Goal: Transaction & Acquisition: Purchase product/service

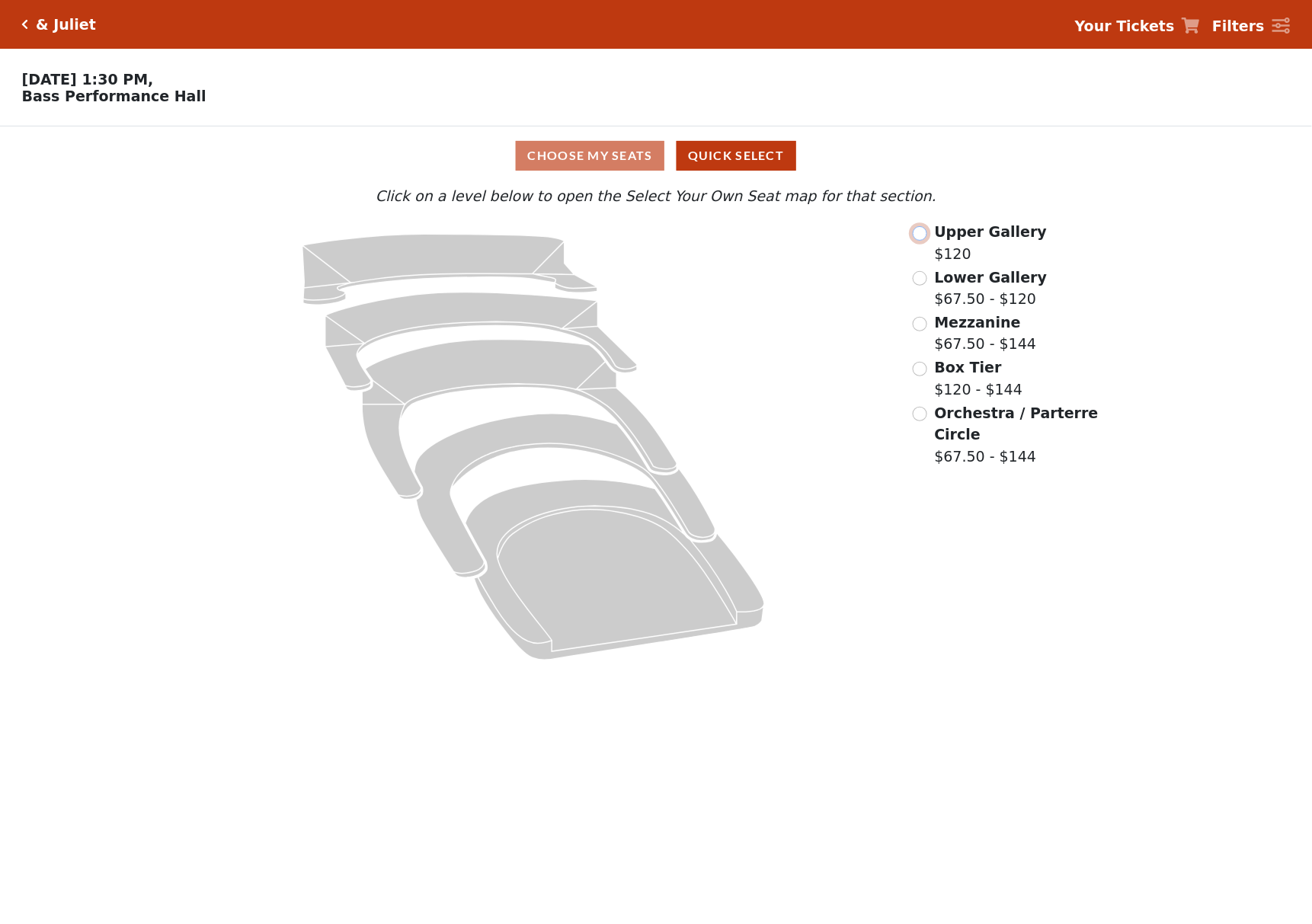
click at [921, 241] on input "radio" at bounding box center [920, 233] width 14 height 14
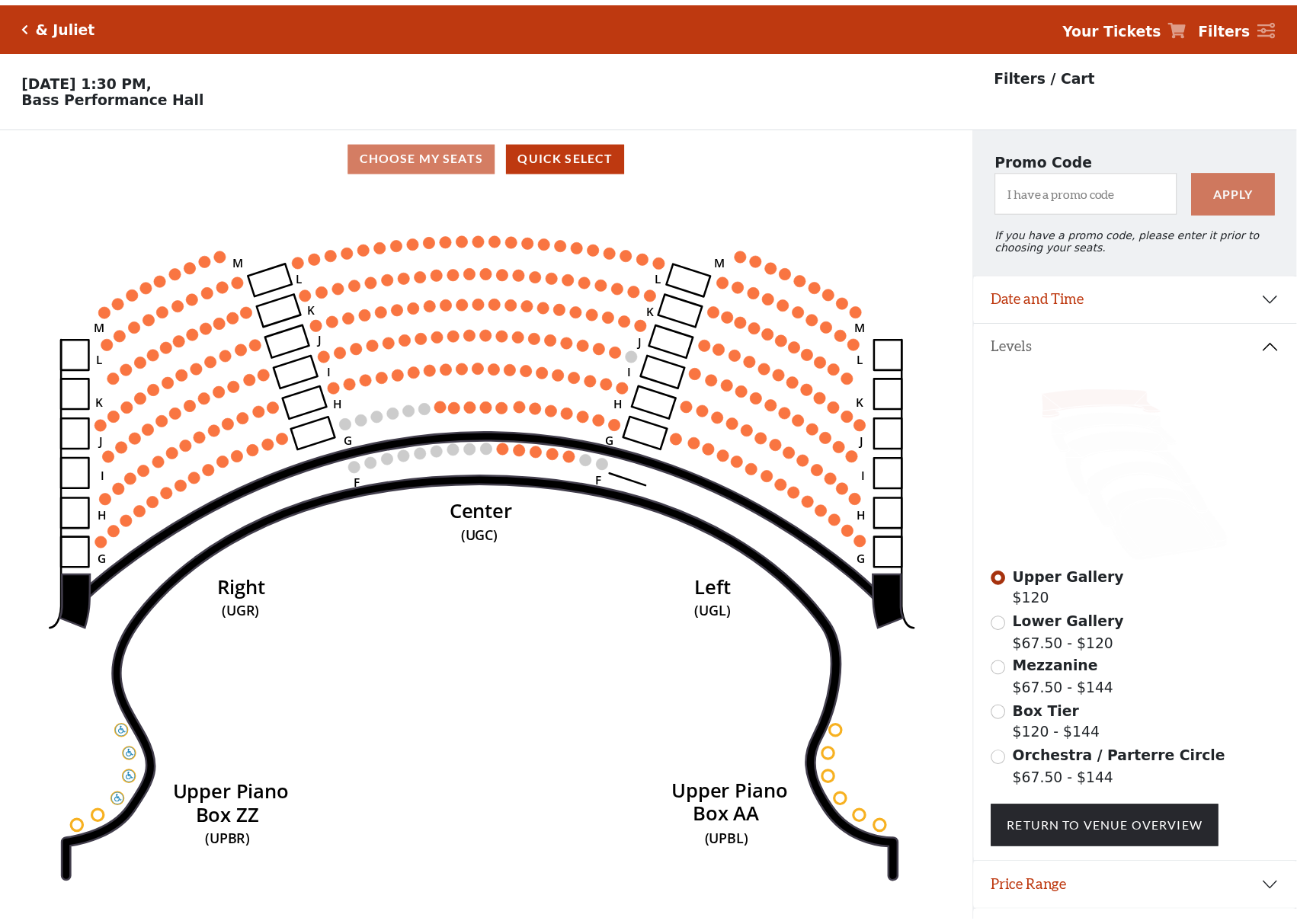
scroll to position [47, 0]
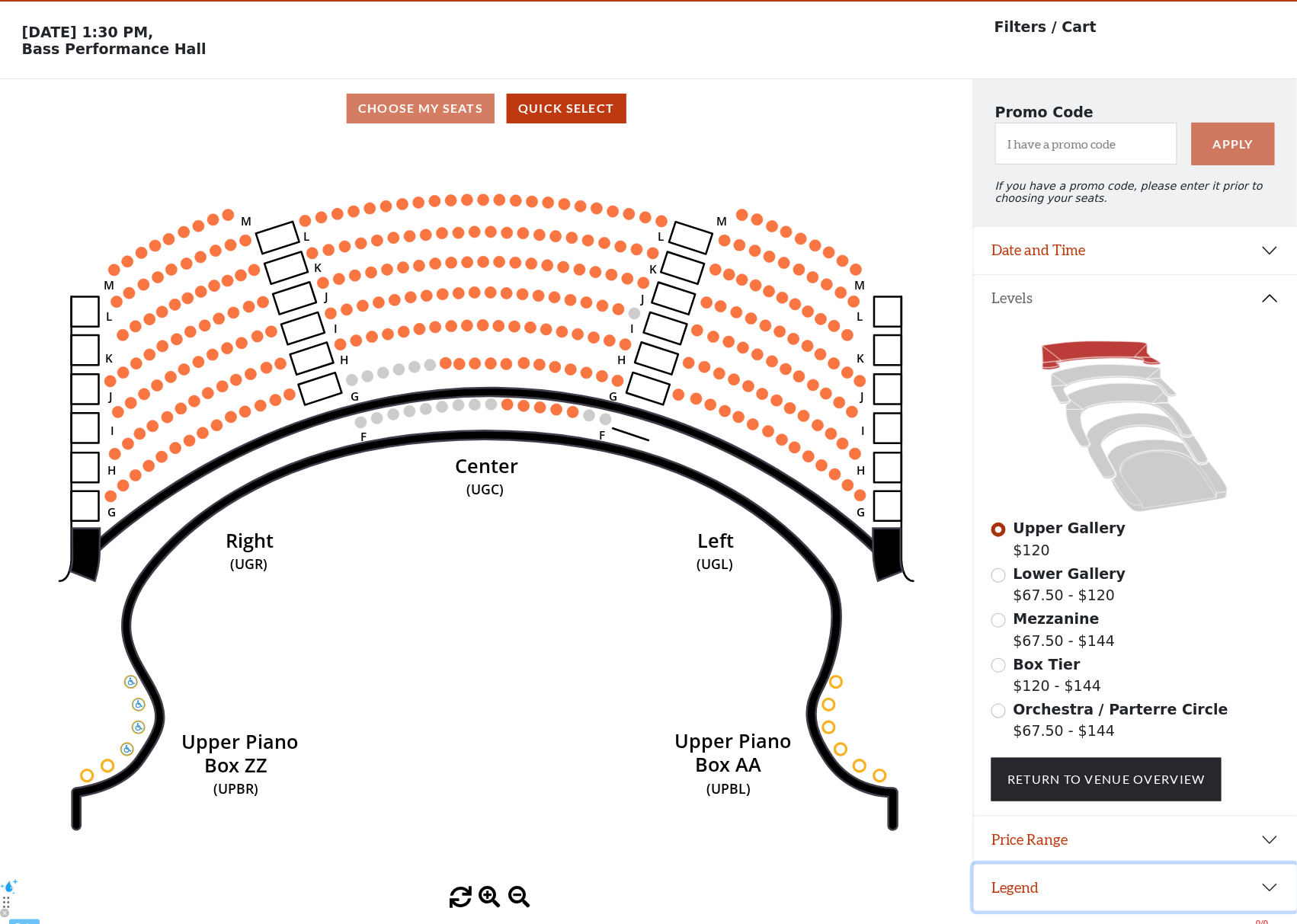
click at [1275, 900] on button "Legend" at bounding box center [1135, 888] width 324 height 47
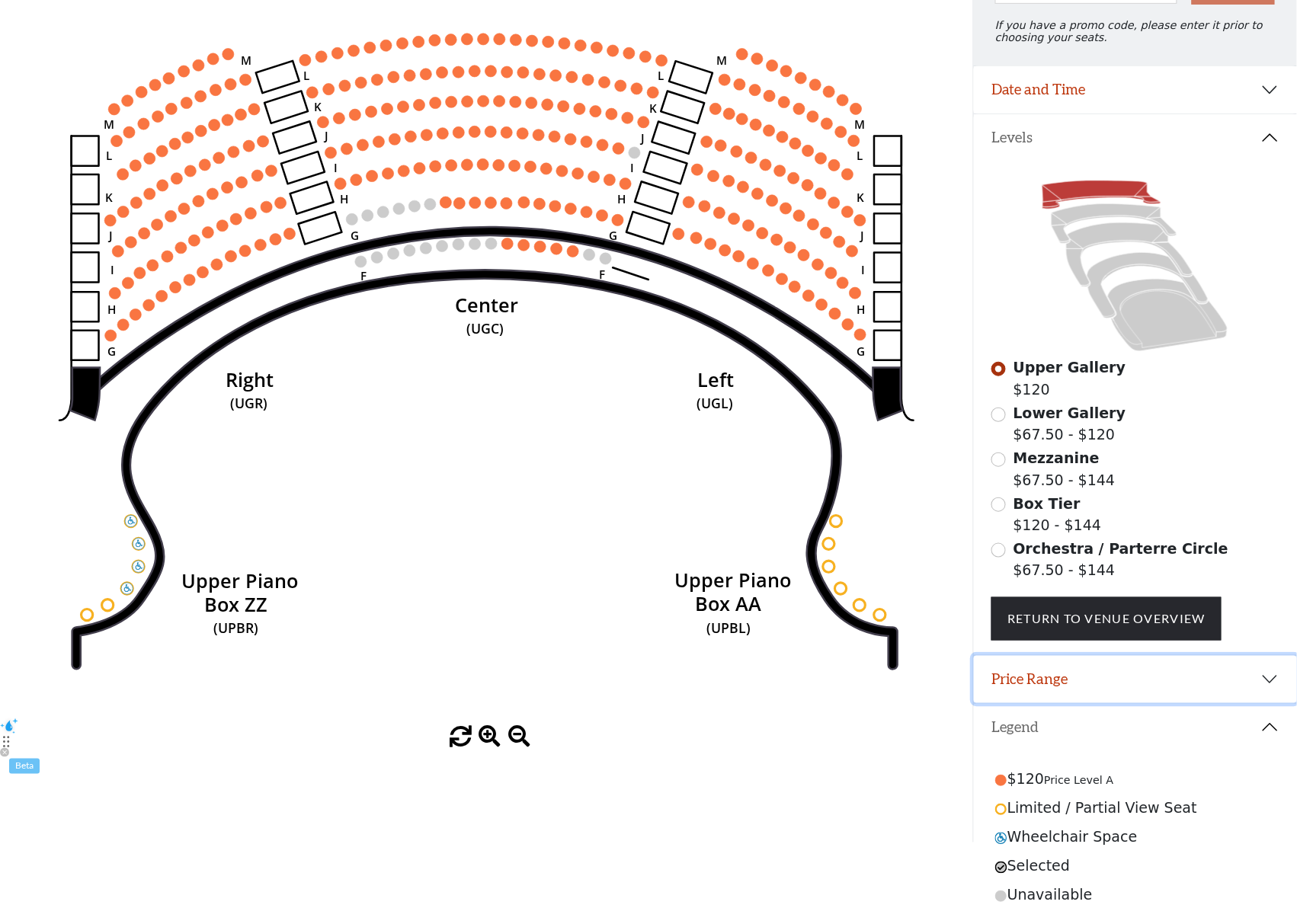
click at [1264, 676] on button "Price Range" at bounding box center [1135, 679] width 324 height 47
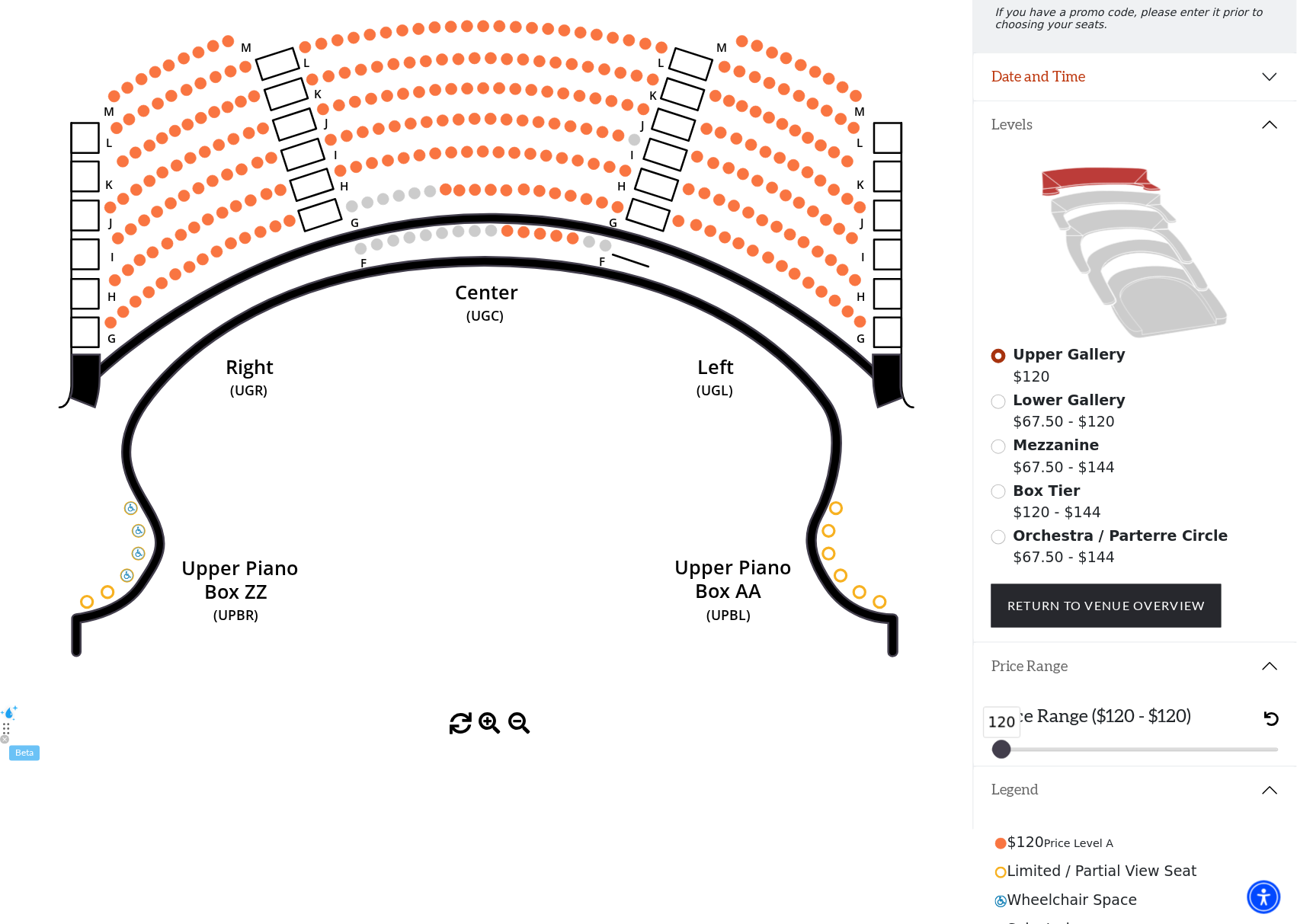
drag, startPoint x: 1269, startPoint y: 760, endPoint x: 1013, endPoint y: 766, distance: 256.1
click at [1013, 766] on div "Price Range ($120 - $120) 120 120" at bounding box center [1135, 729] width 324 height 76
drag, startPoint x: 1000, startPoint y: 762, endPoint x: 1036, endPoint y: 765, distance: 36.1
click at [1036, 765] on div "Price Range ($120 - $120) 120 120" at bounding box center [1135, 729] width 324 height 76
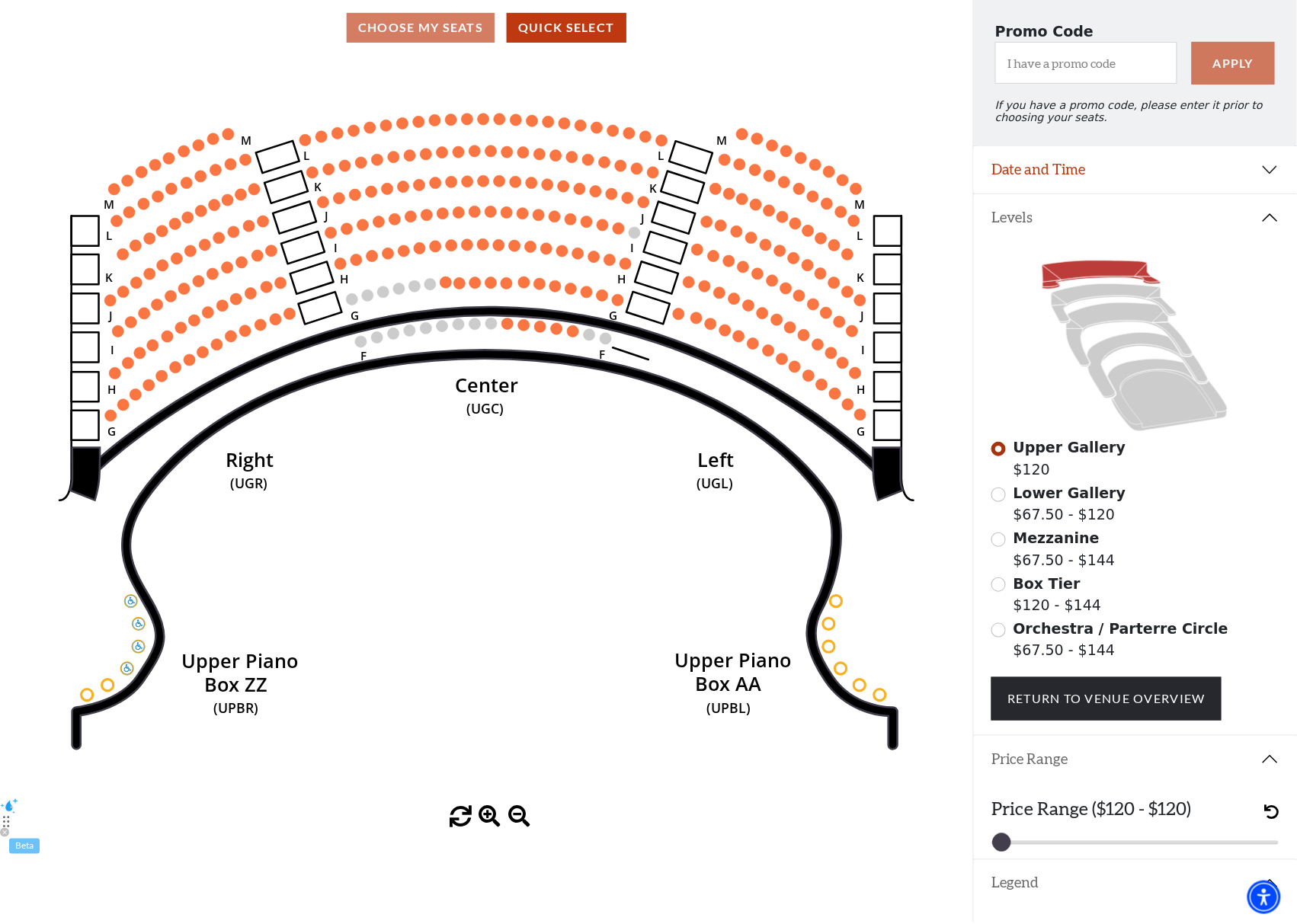
scroll to position [0, 0]
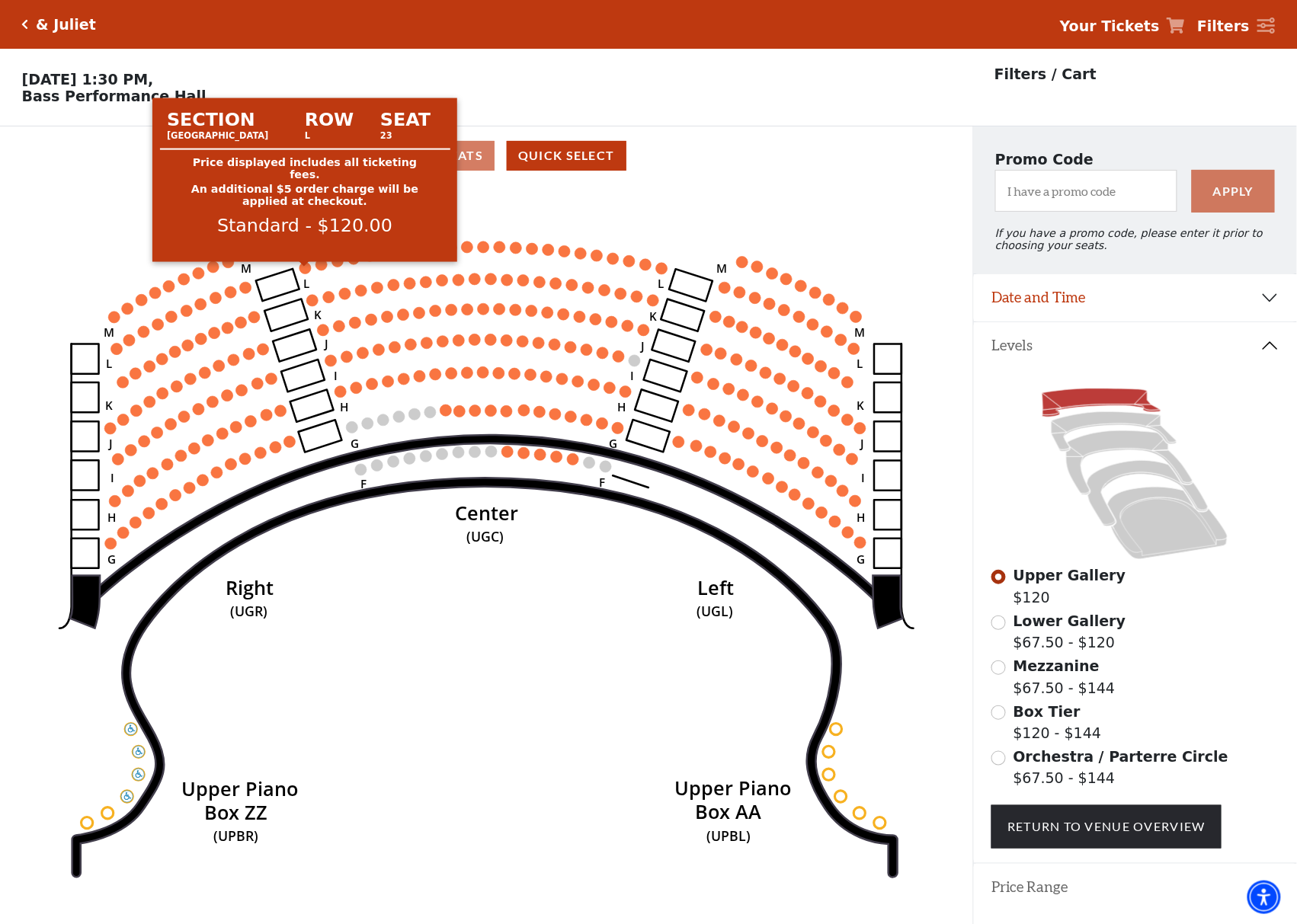
click at [308, 272] on circle at bounding box center [305, 268] width 11 height 11
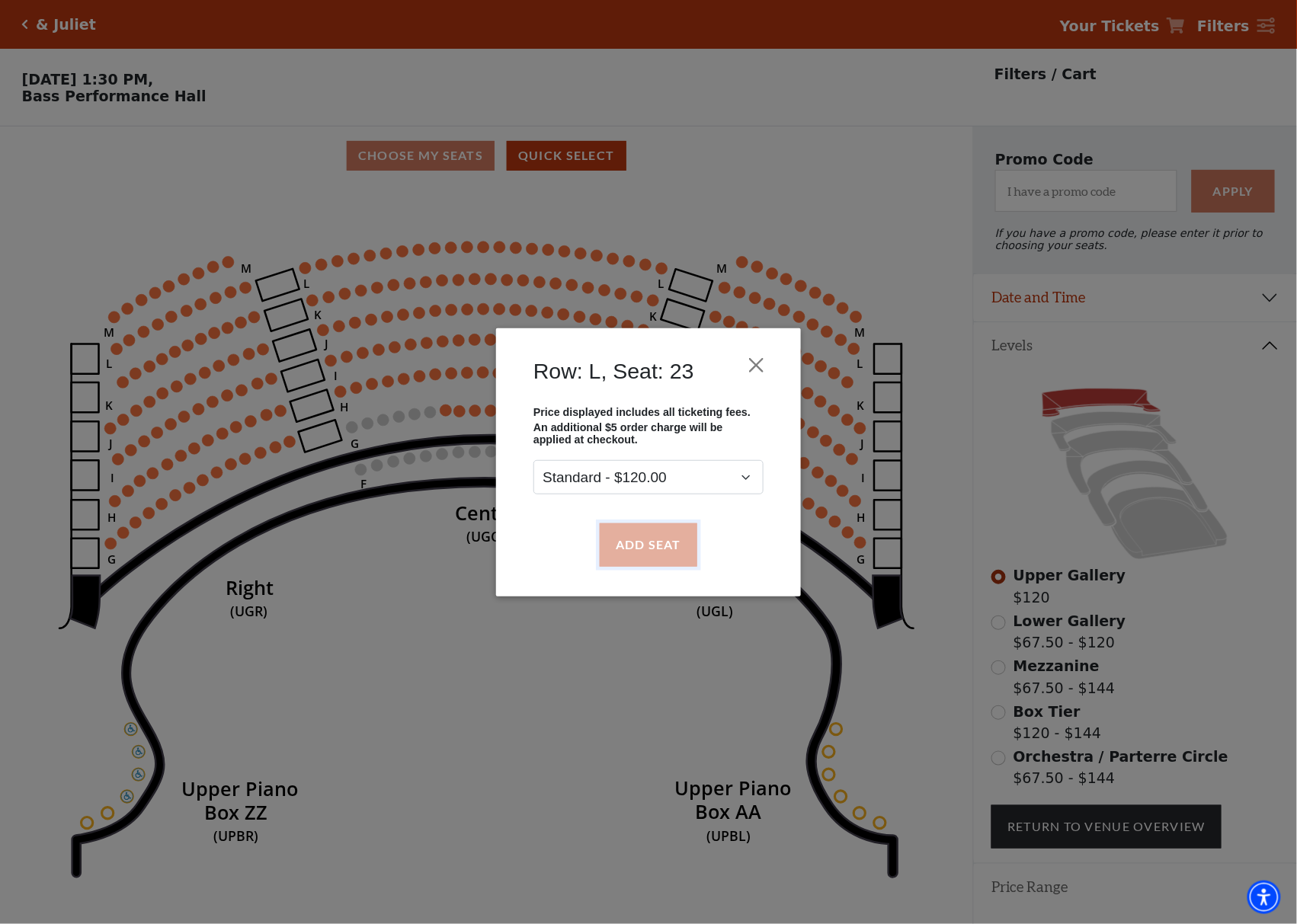
click at [619, 538] on button "Add Seat" at bounding box center [648, 545] width 97 height 43
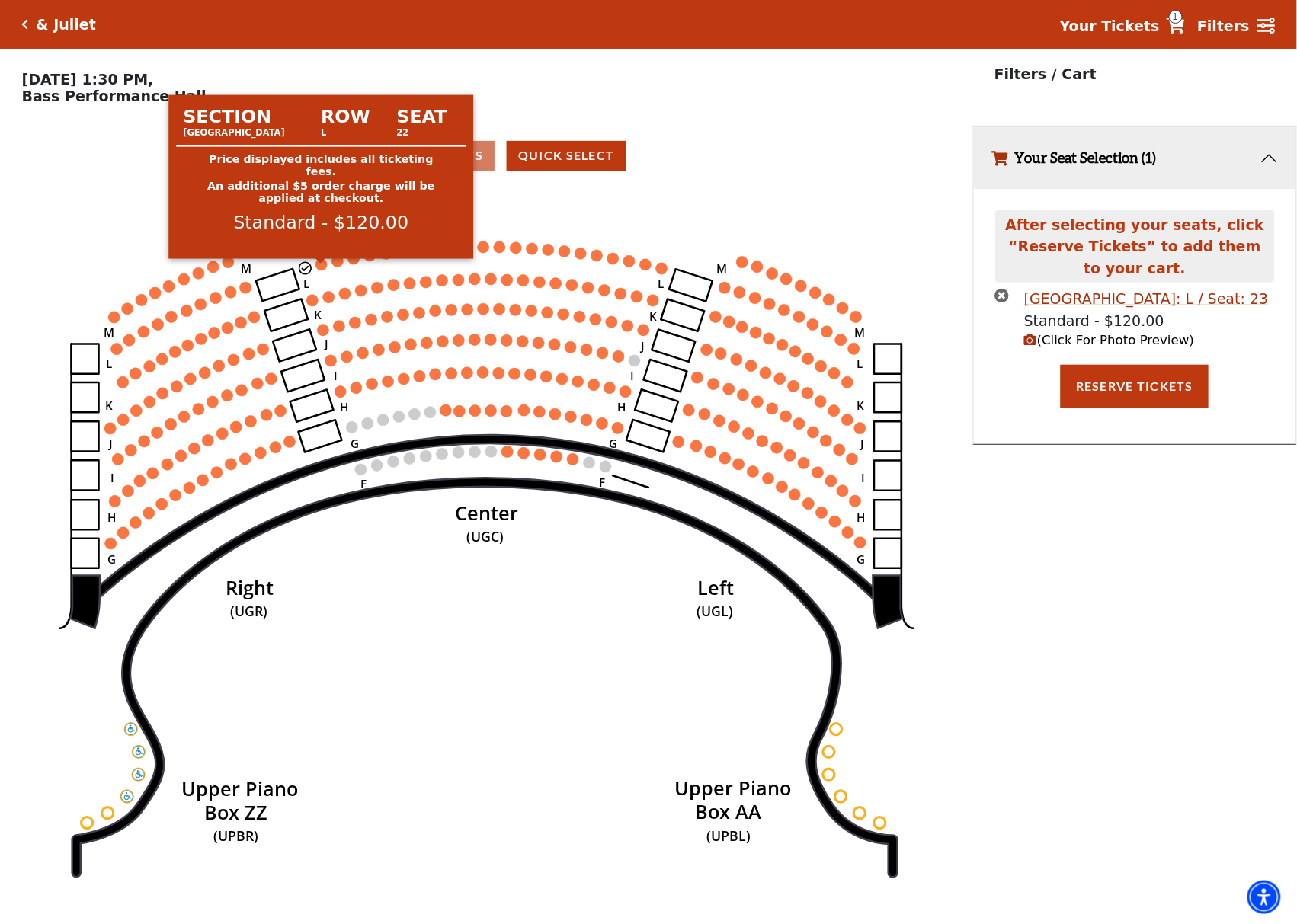
click at [318, 268] on circle at bounding box center [321, 264] width 11 height 11
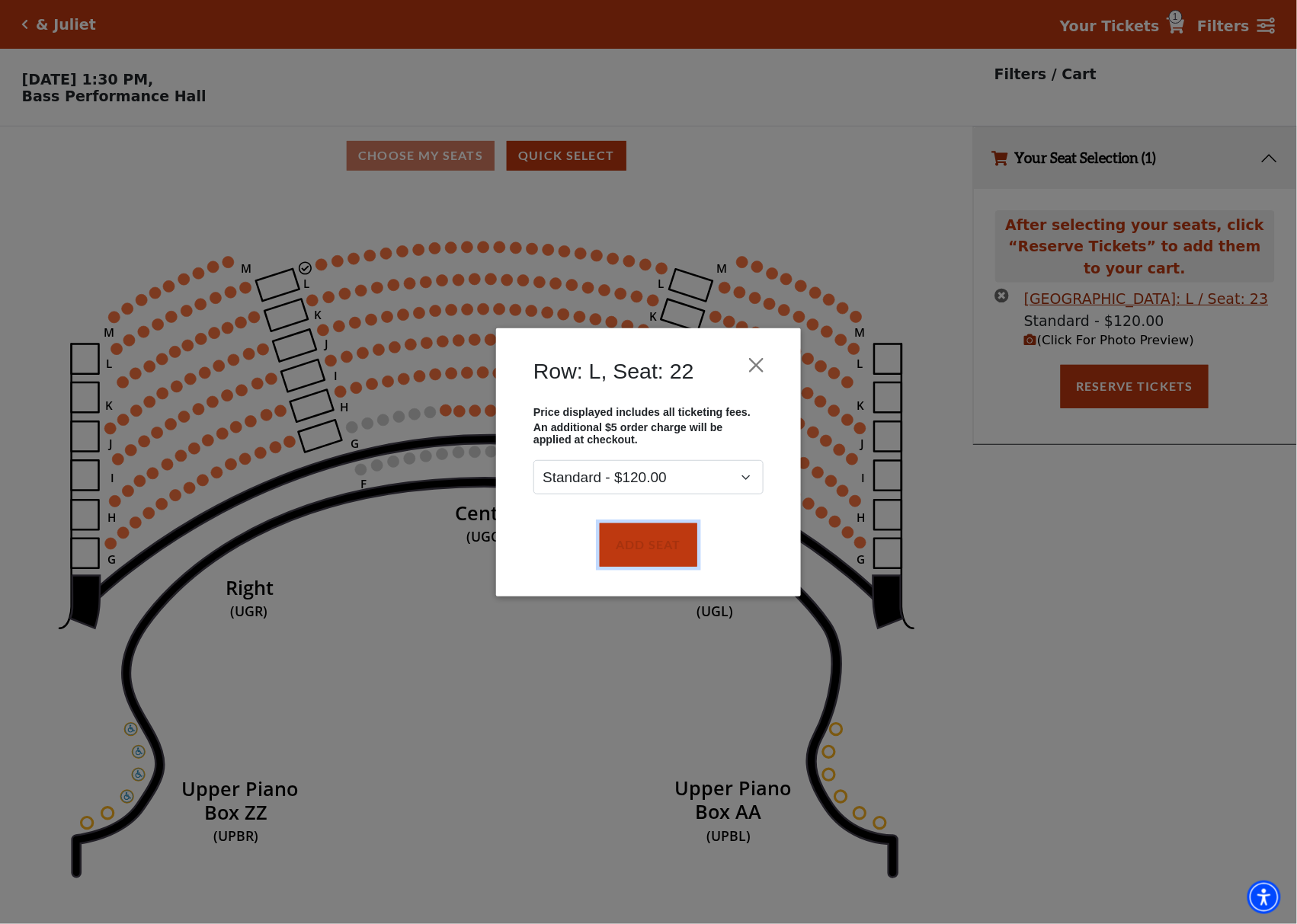
drag, startPoint x: 613, startPoint y: 541, endPoint x: 607, endPoint y: 523, distance: 19.0
click at [614, 541] on button "Add Seat" at bounding box center [648, 545] width 97 height 43
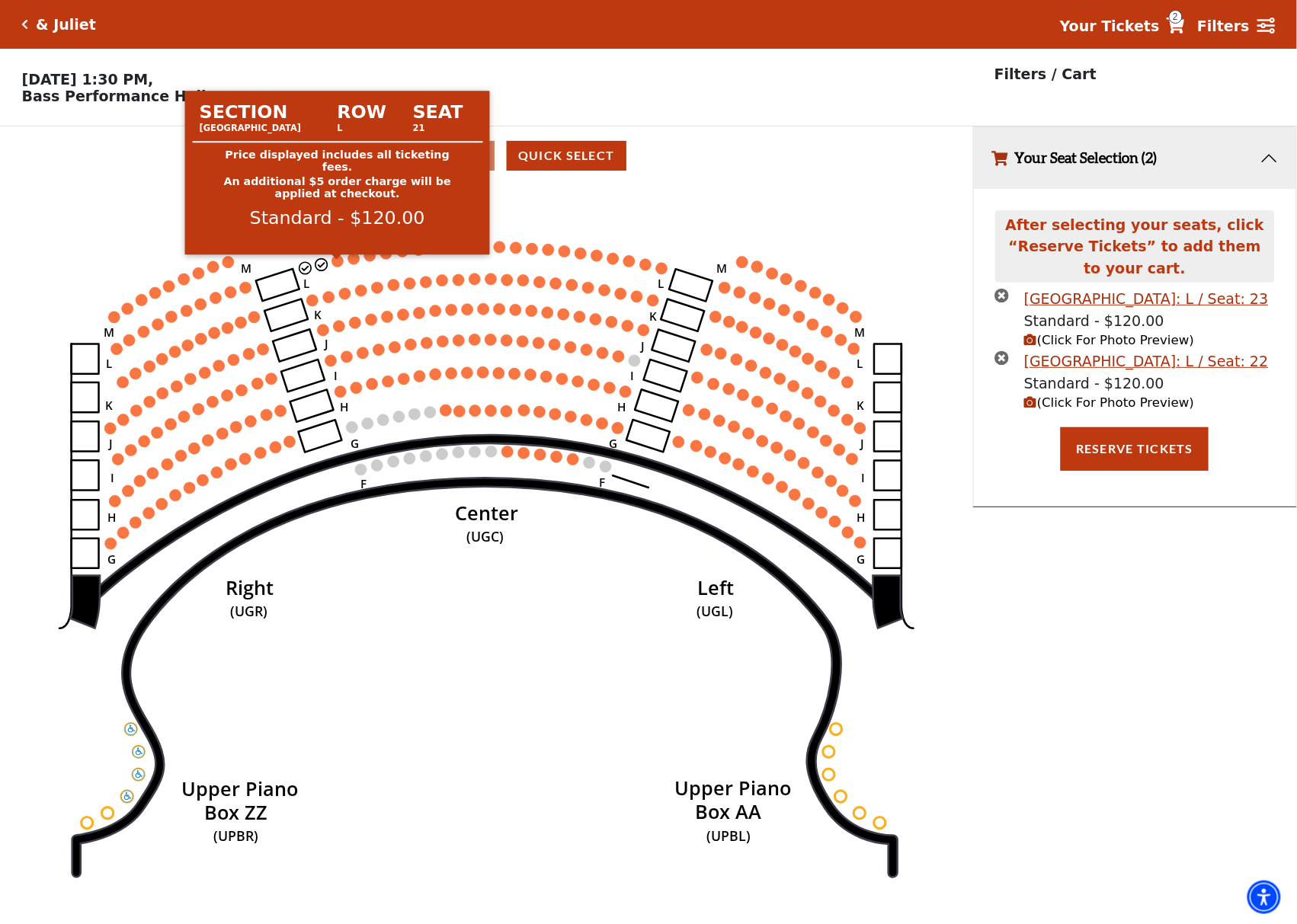
click at [339, 267] on circle at bounding box center [337, 260] width 11 height 11
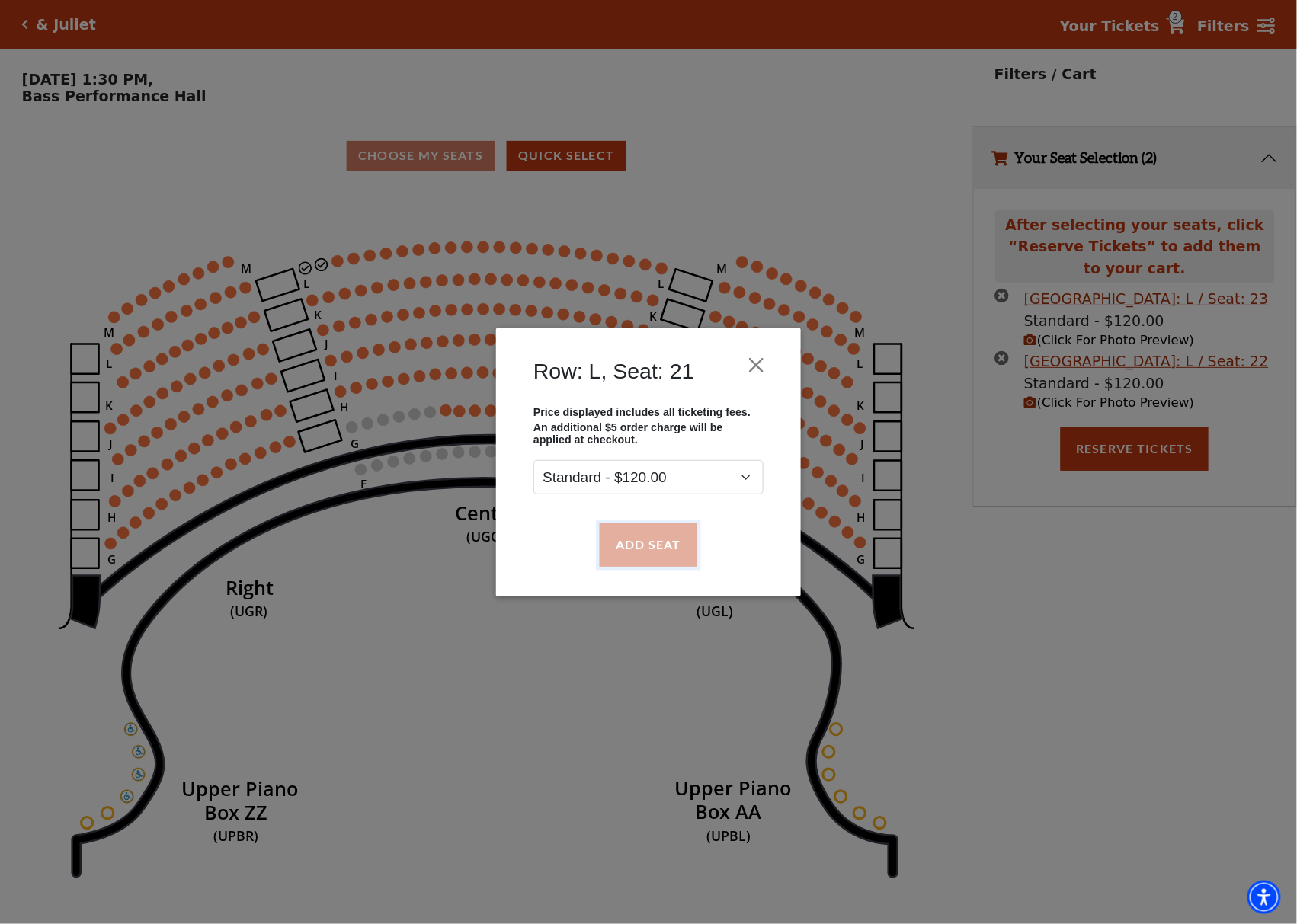
click at [620, 552] on button "Add Seat" at bounding box center [648, 545] width 97 height 43
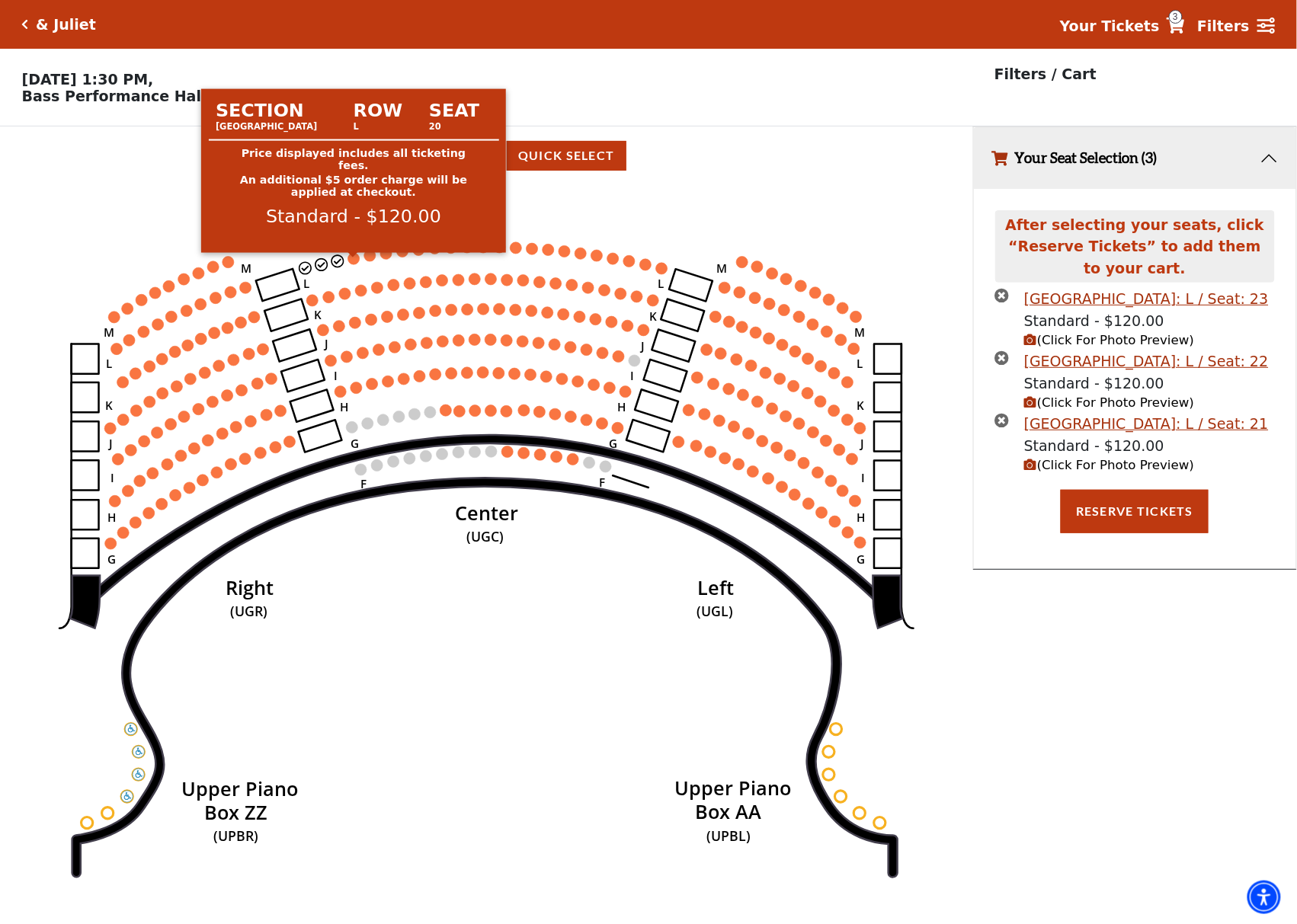
click at [349, 264] on circle at bounding box center [353, 259] width 11 height 11
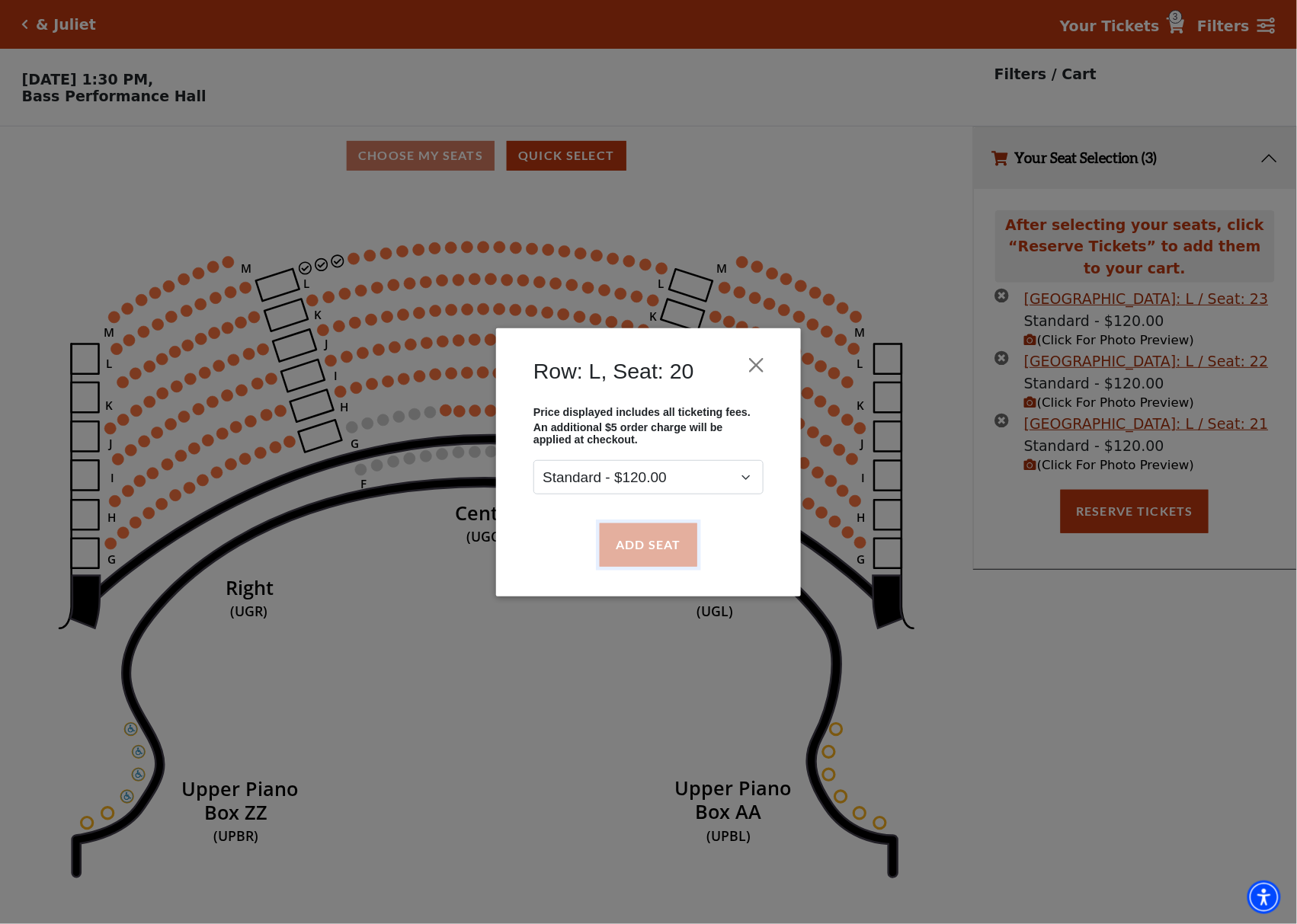
click at [617, 559] on button "Add Seat" at bounding box center [648, 545] width 97 height 43
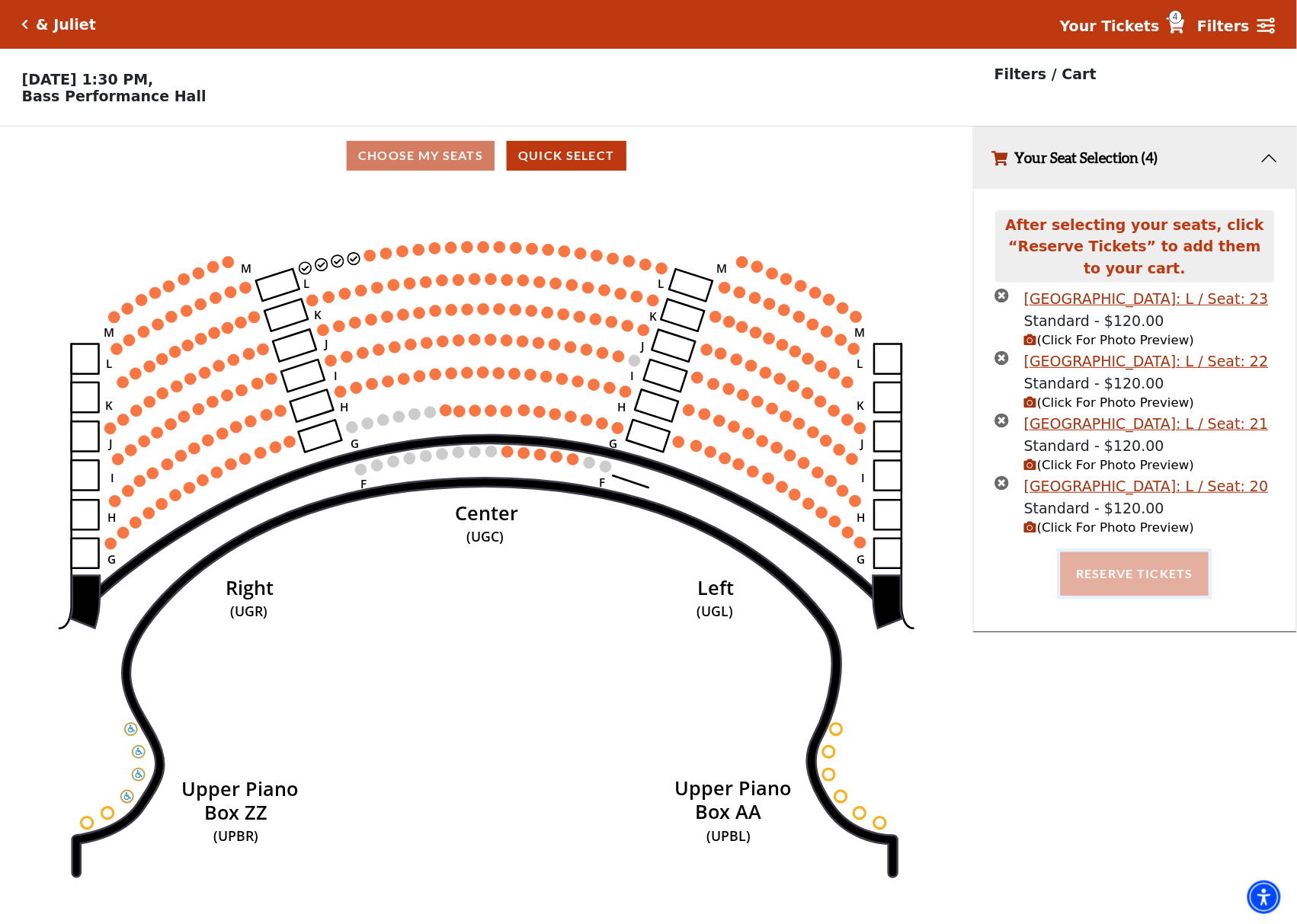
click at [1128, 581] on button "Reserve Tickets" at bounding box center [1135, 574] width 148 height 43
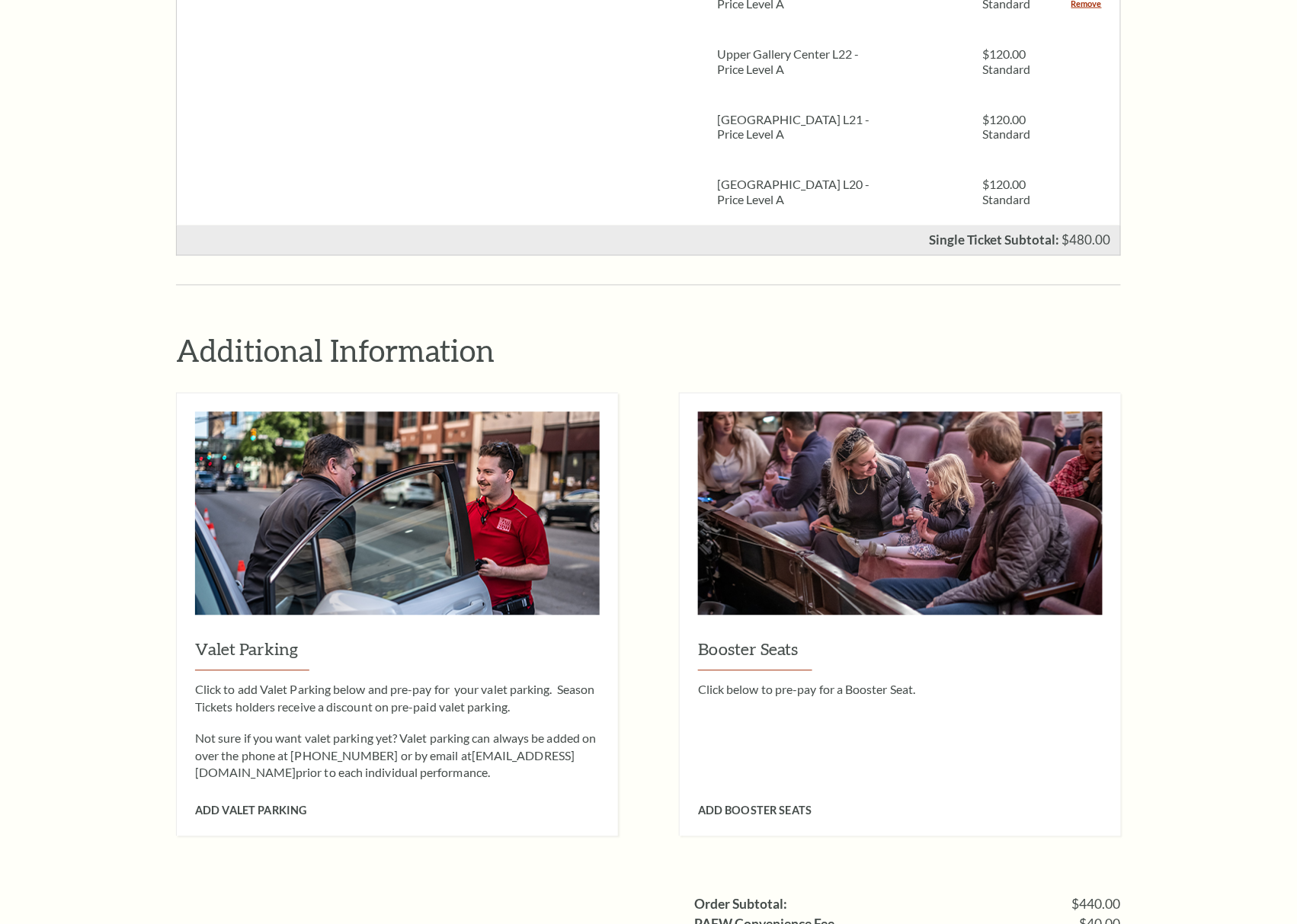
scroll to position [1354, 0]
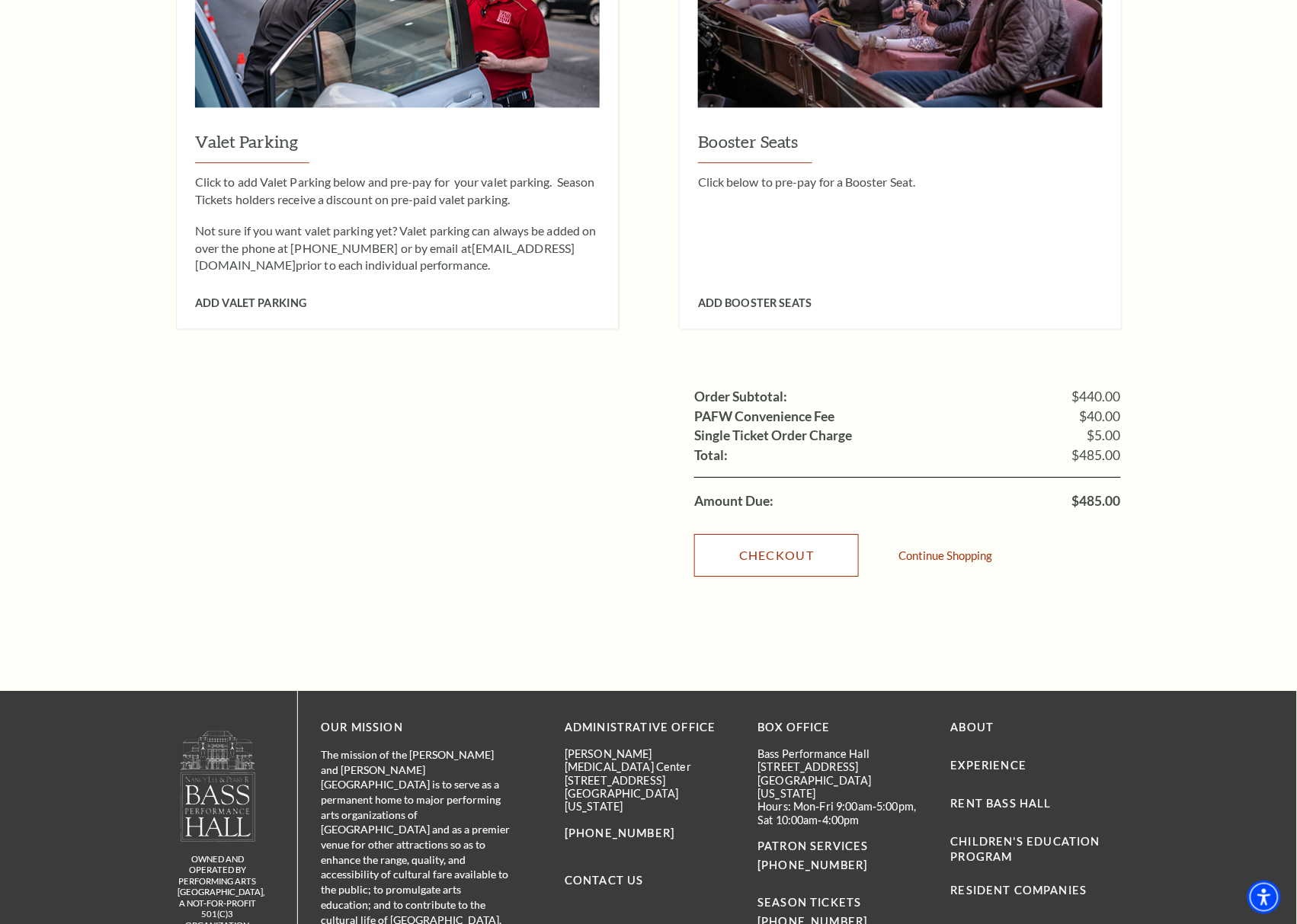
click at [761, 534] on link "Checkout" at bounding box center [776, 556] width 165 height 43
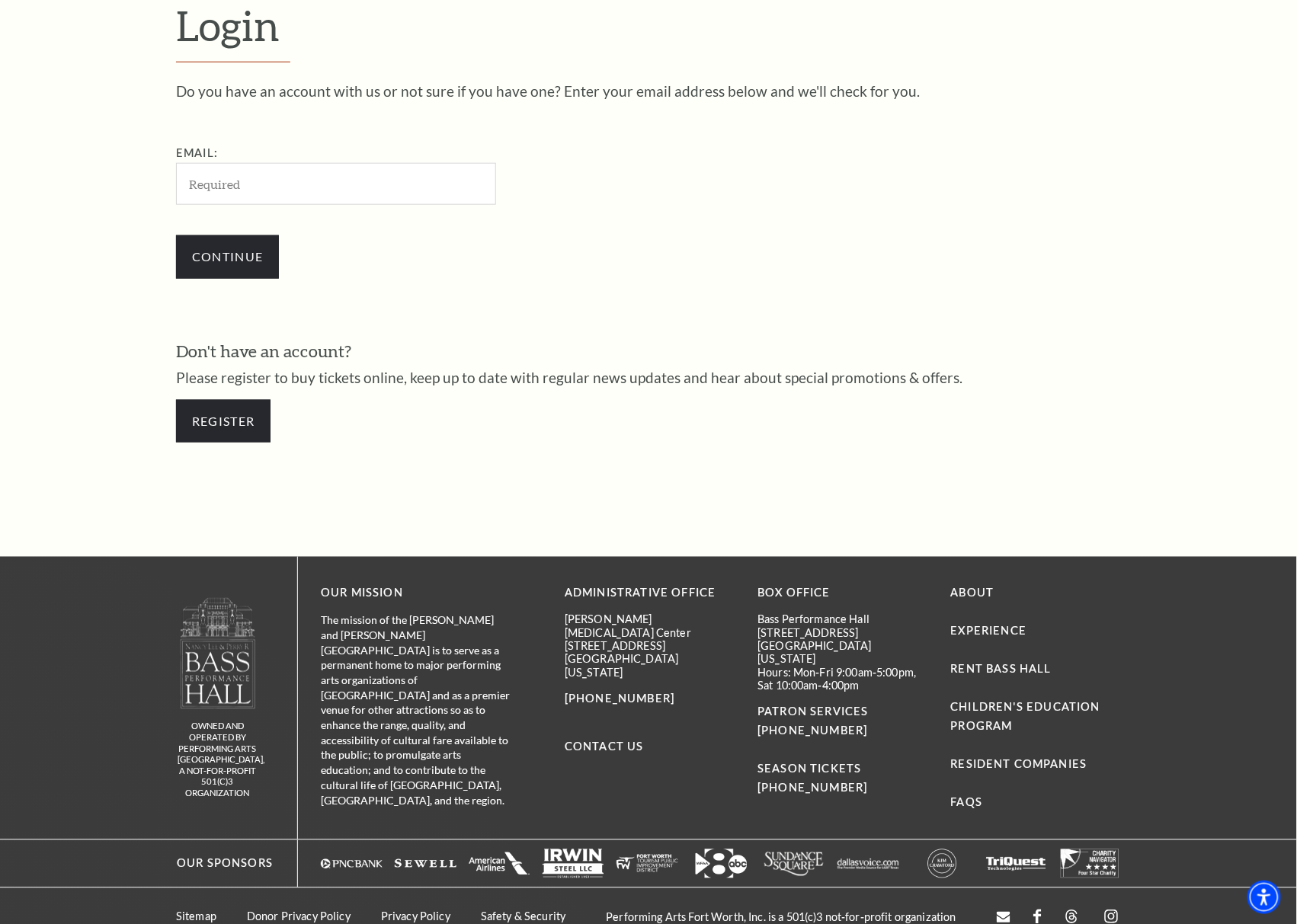
click at [238, 190] on input "Email:" at bounding box center [336, 184] width 320 height 42
type input "hAnitaBWoodall@gmail.com"
click at [264, 254] on input "Continue" at bounding box center [227, 257] width 103 height 43
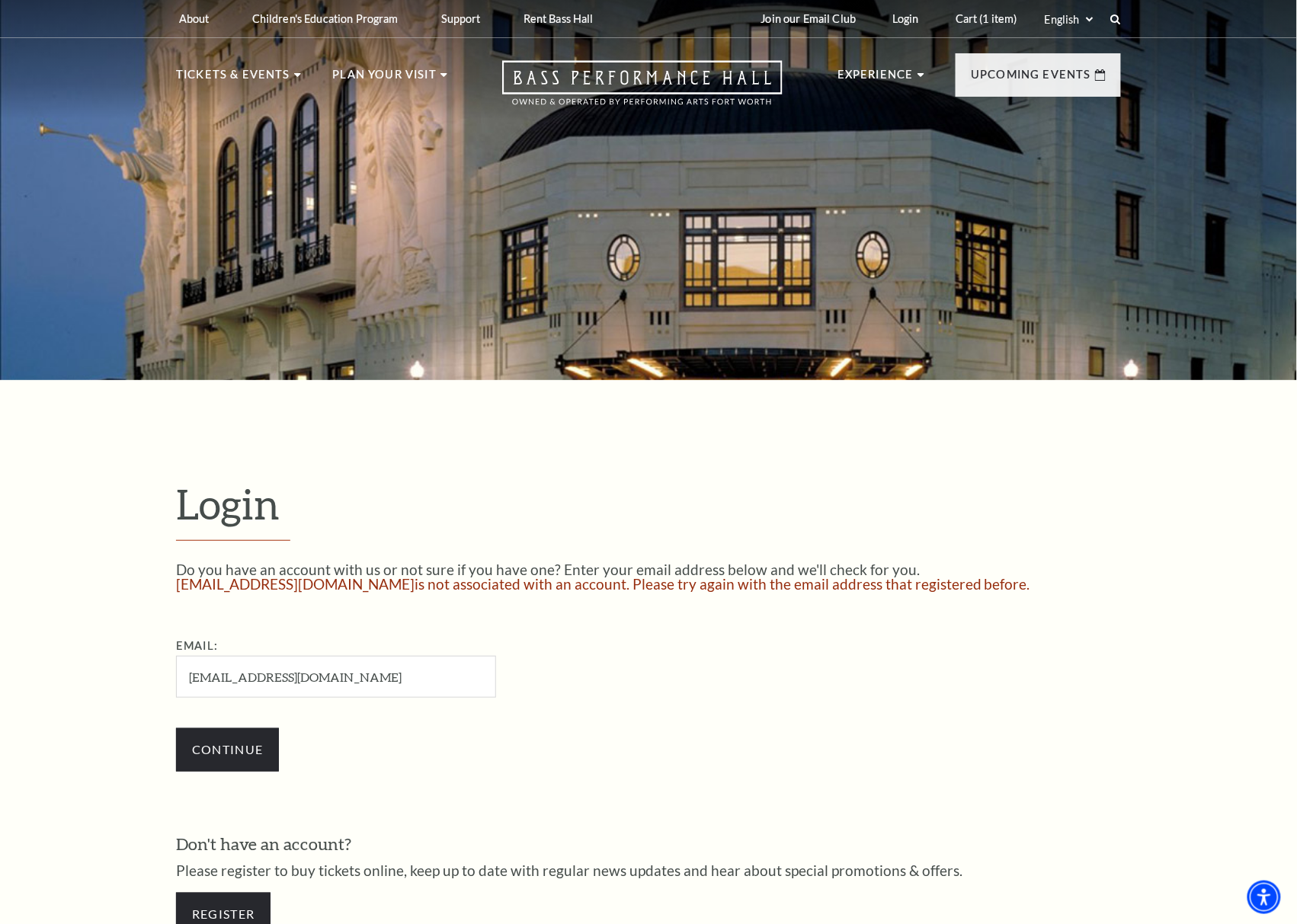
scroll to position [339, 0]
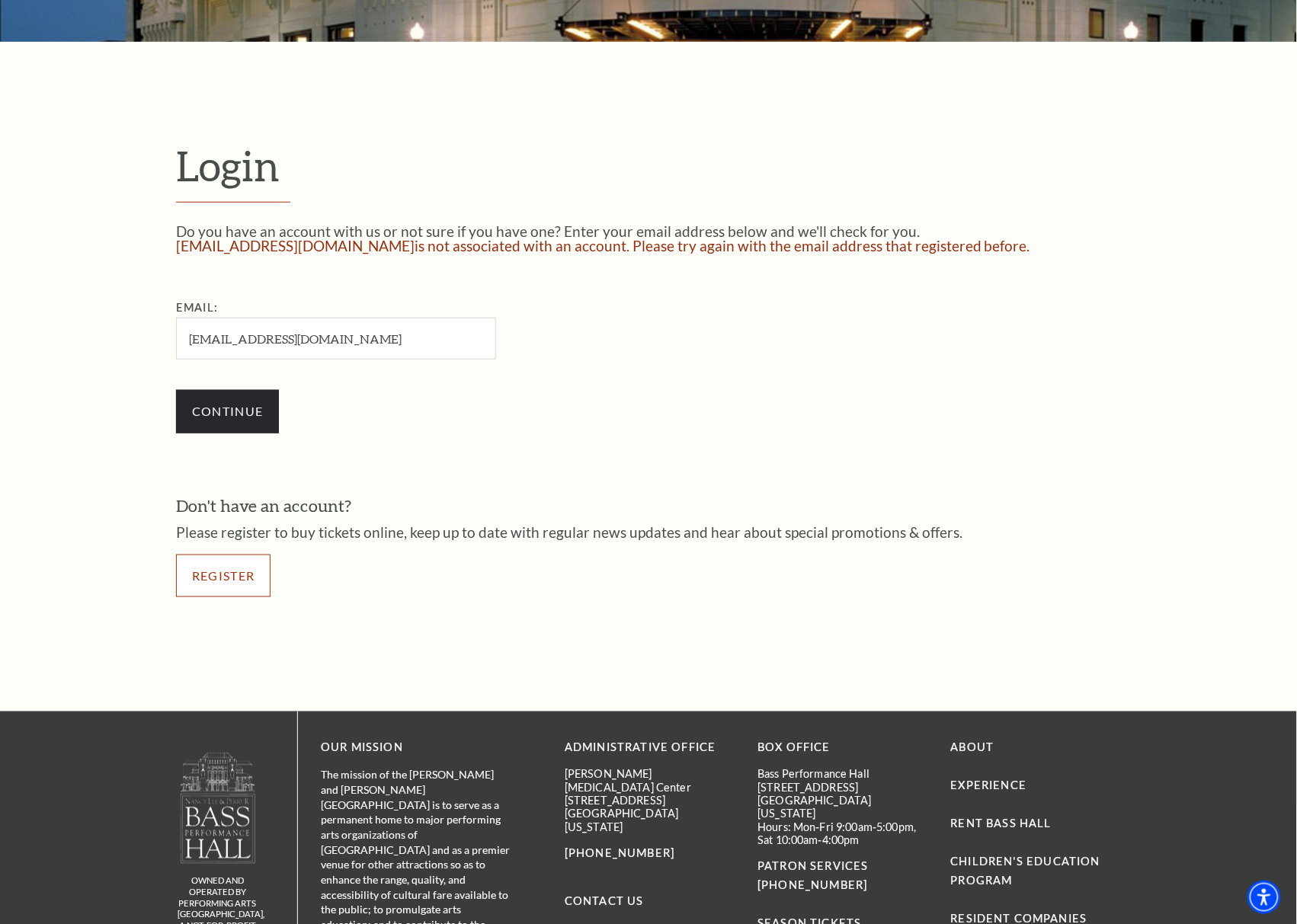
click at [197, 570] on link "Register" at bounding box center [223, 576] width 95 height 43
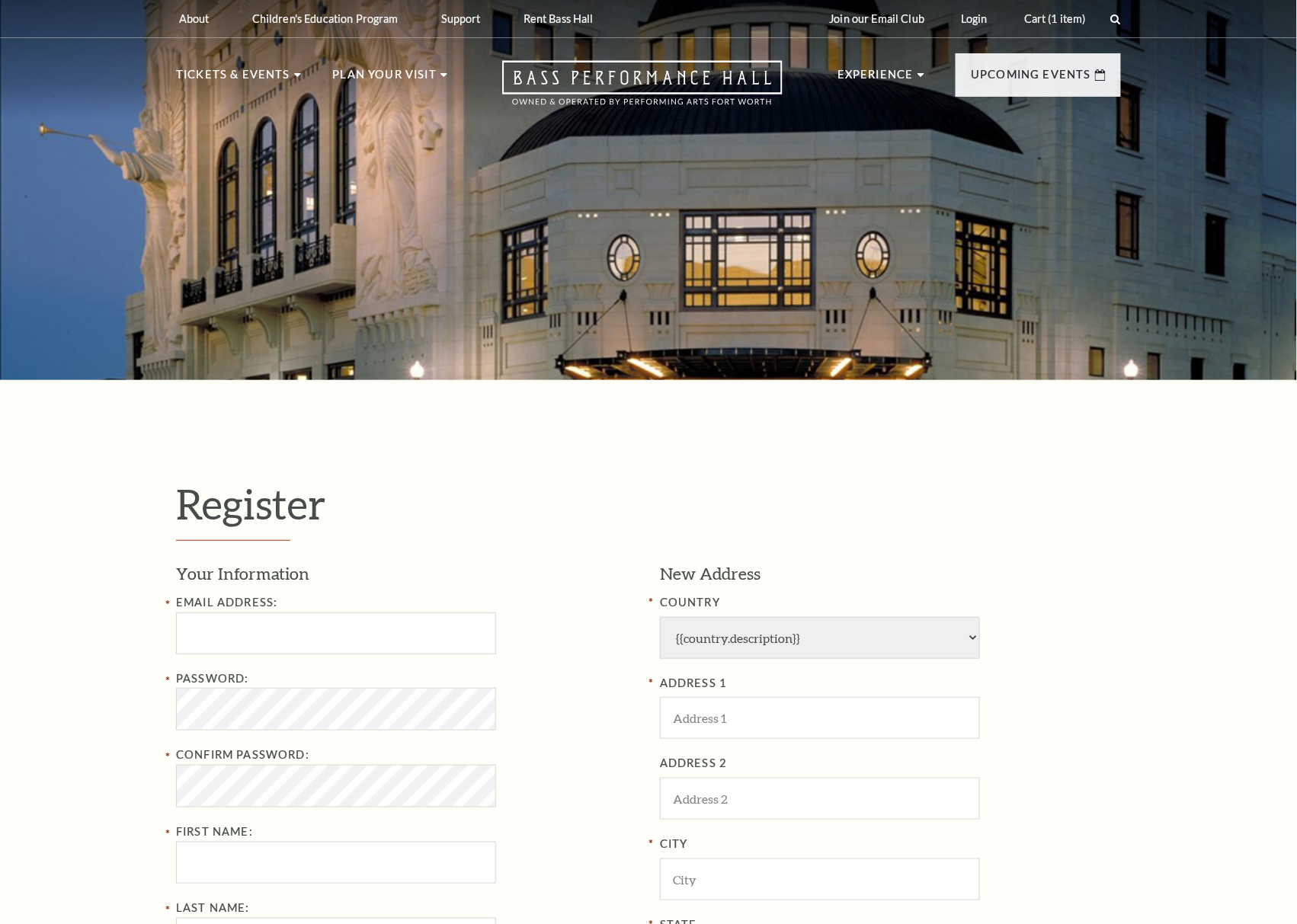
select select "1"
select select "[GEOGRAPHIC_DATA]"
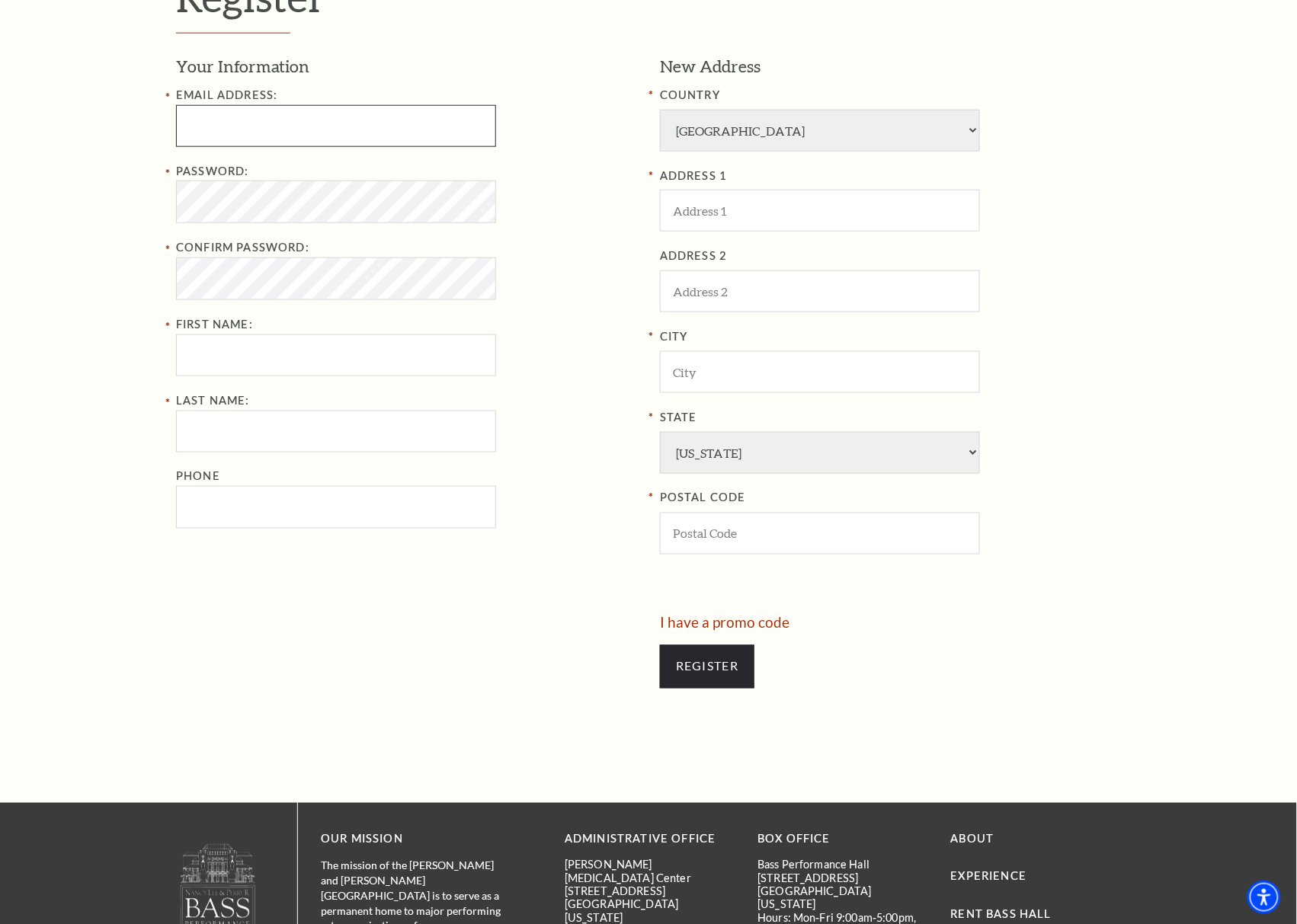
type input "[EMAIL_ADDRESS][DOMAIN_NAME]"
click at [329, 360] on input "First Name:" at bounding box center [336, 355] width 320 height 42
type input "njhnk"
type input "oijj"
type input "8169039865"
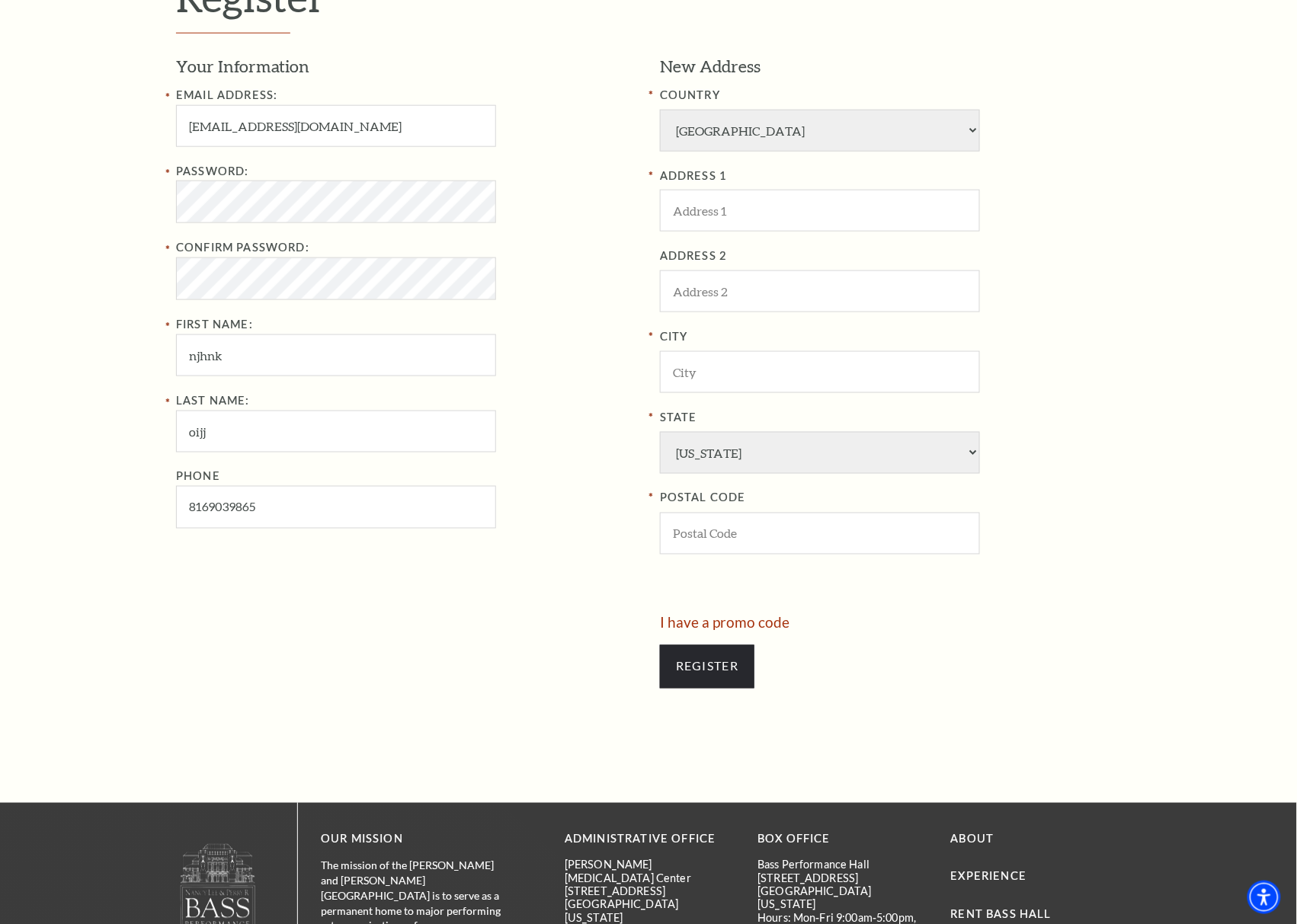
type input "[STREET_ADDRESS]"
type input "japan"
type input "98370"
type input "[PHONE_NUMBER]"
drag, startPoint x: 733, startPoint y: 376, endPoint x: 519, endPoint y: 378, distance: 214.0
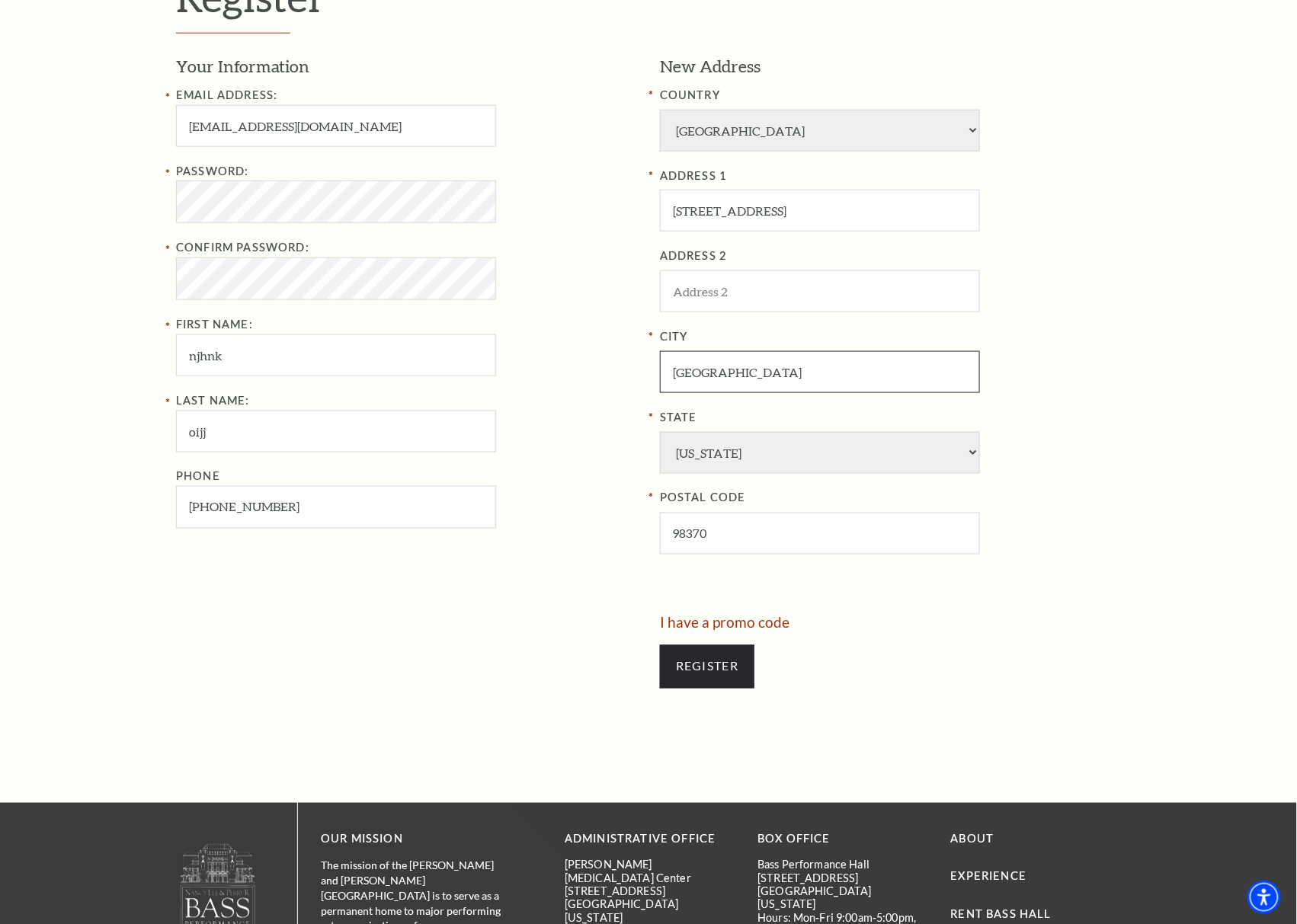
click at [531, 378] on div "Your Information Email Address: DonaldNFlgetcher@gmail.com Password: Confirm Pa…" at bounding box center [648, 335] width 945 height 561
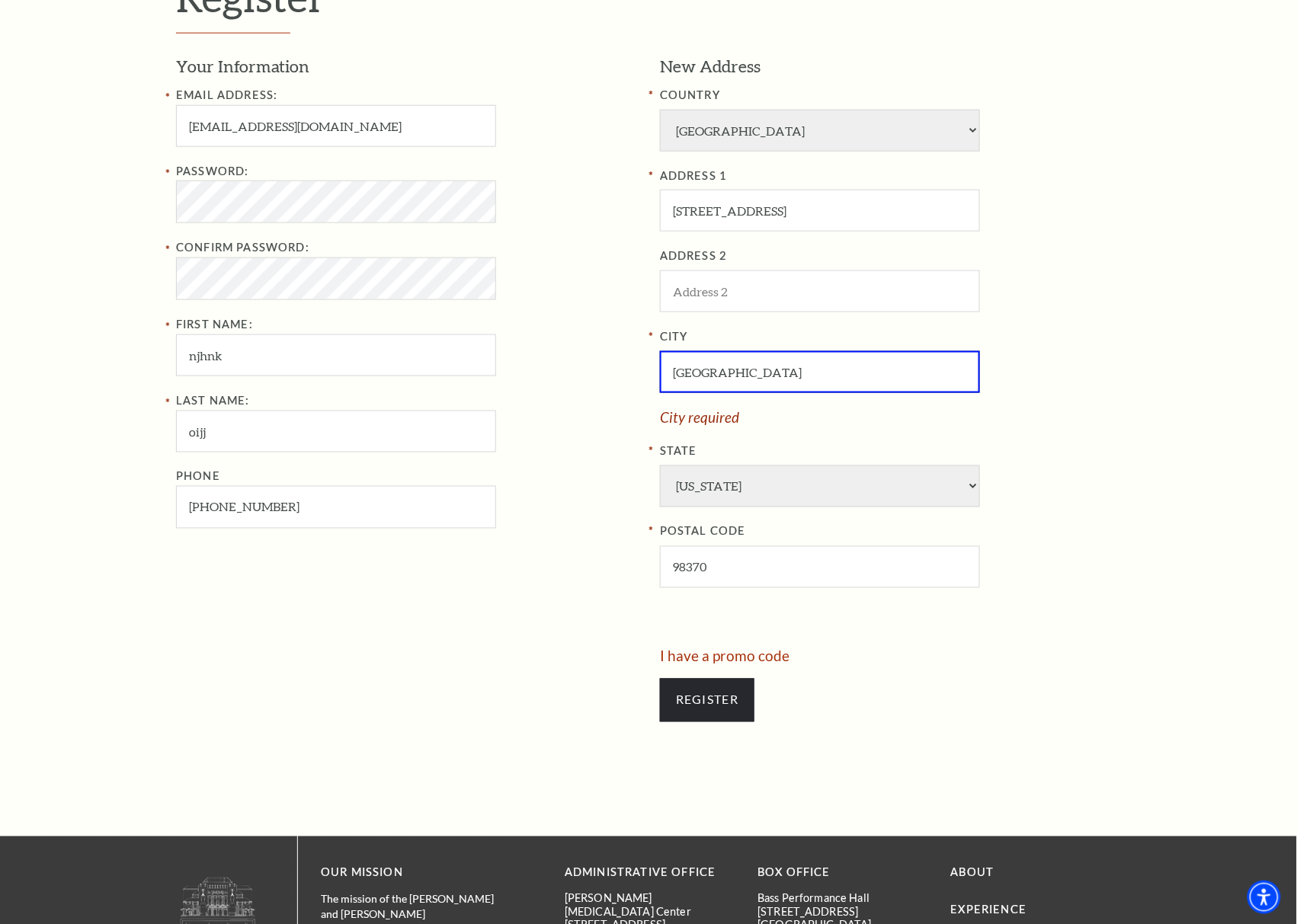
type input "[GEOGRAPHIC_DATA]"
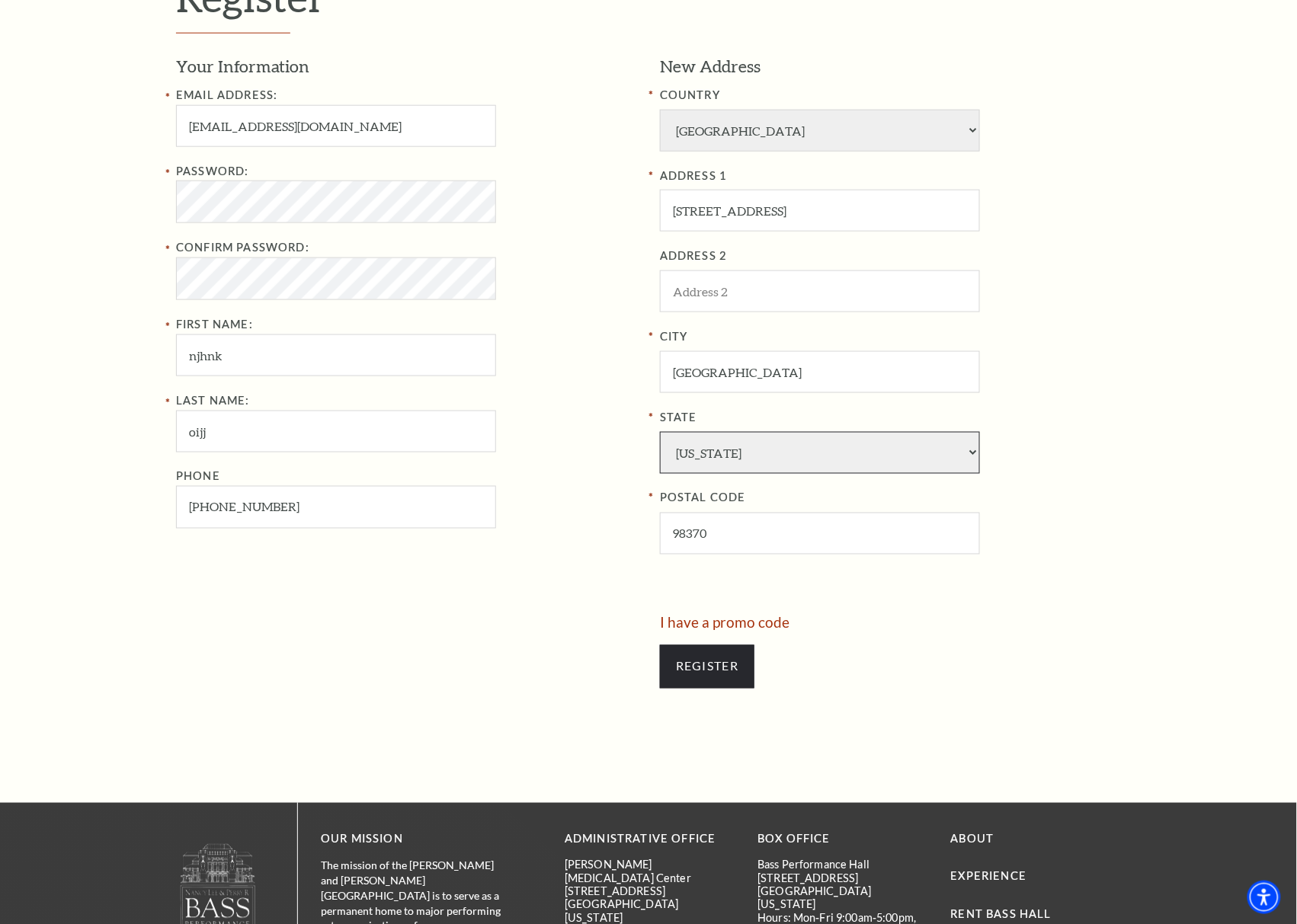
click at [720, 485] on div "City Fort Worth State Alabama Alaska American Embassy American Embassy American…" at bounding box center [890, 440] width 461 height 227
select select "DC"
click at [660, 432] on select "Alabama Alaska American Embassy American Embassy American Samoa Arizona Arkansa…" at bounding box center [820, 452] width 320 height 42
click at [710, 676] on input "Register" at bounding box center [707, 667] width 95 height 43
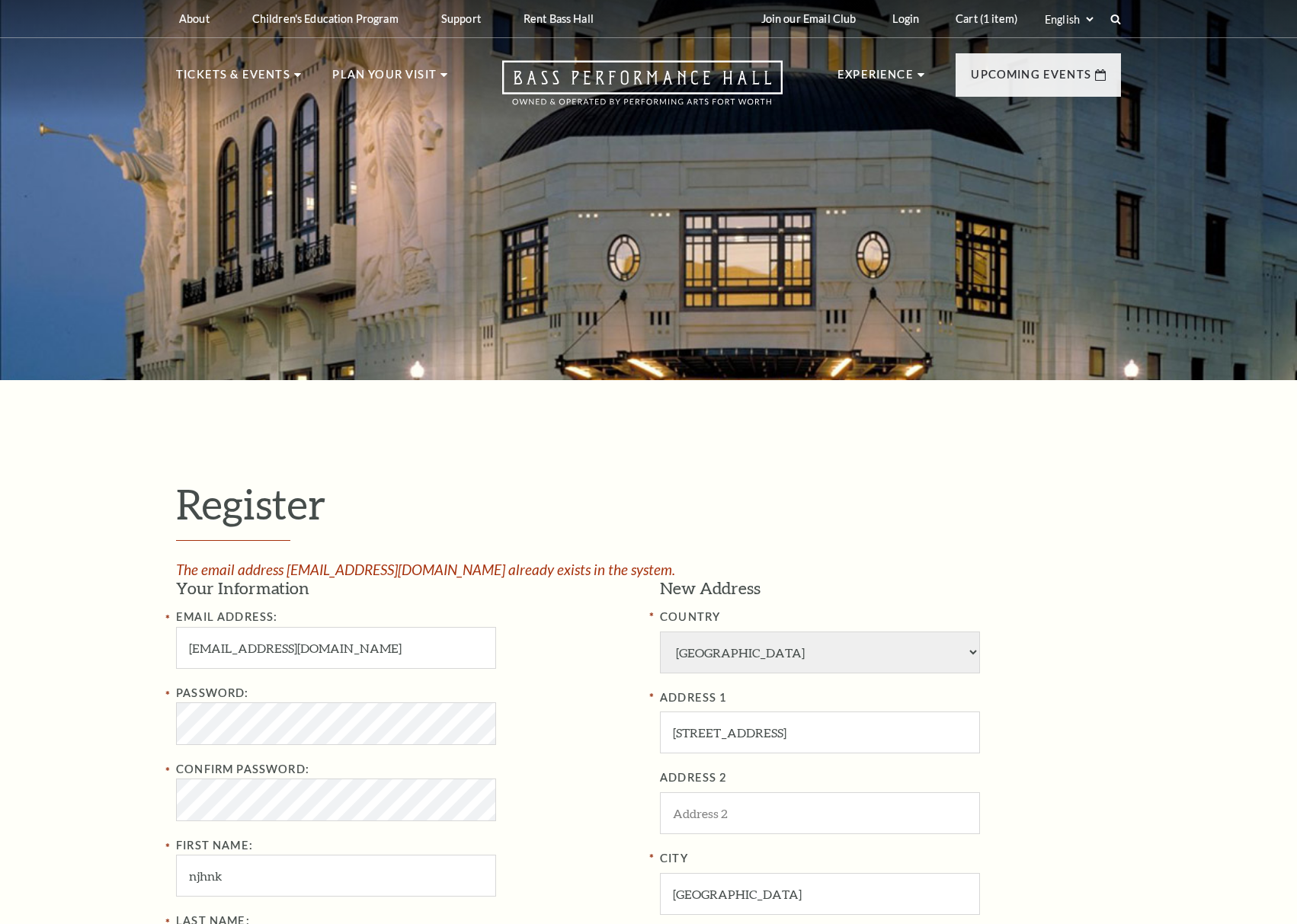
select select "1"
select select "[GEOGRAPHIC_DATA]"
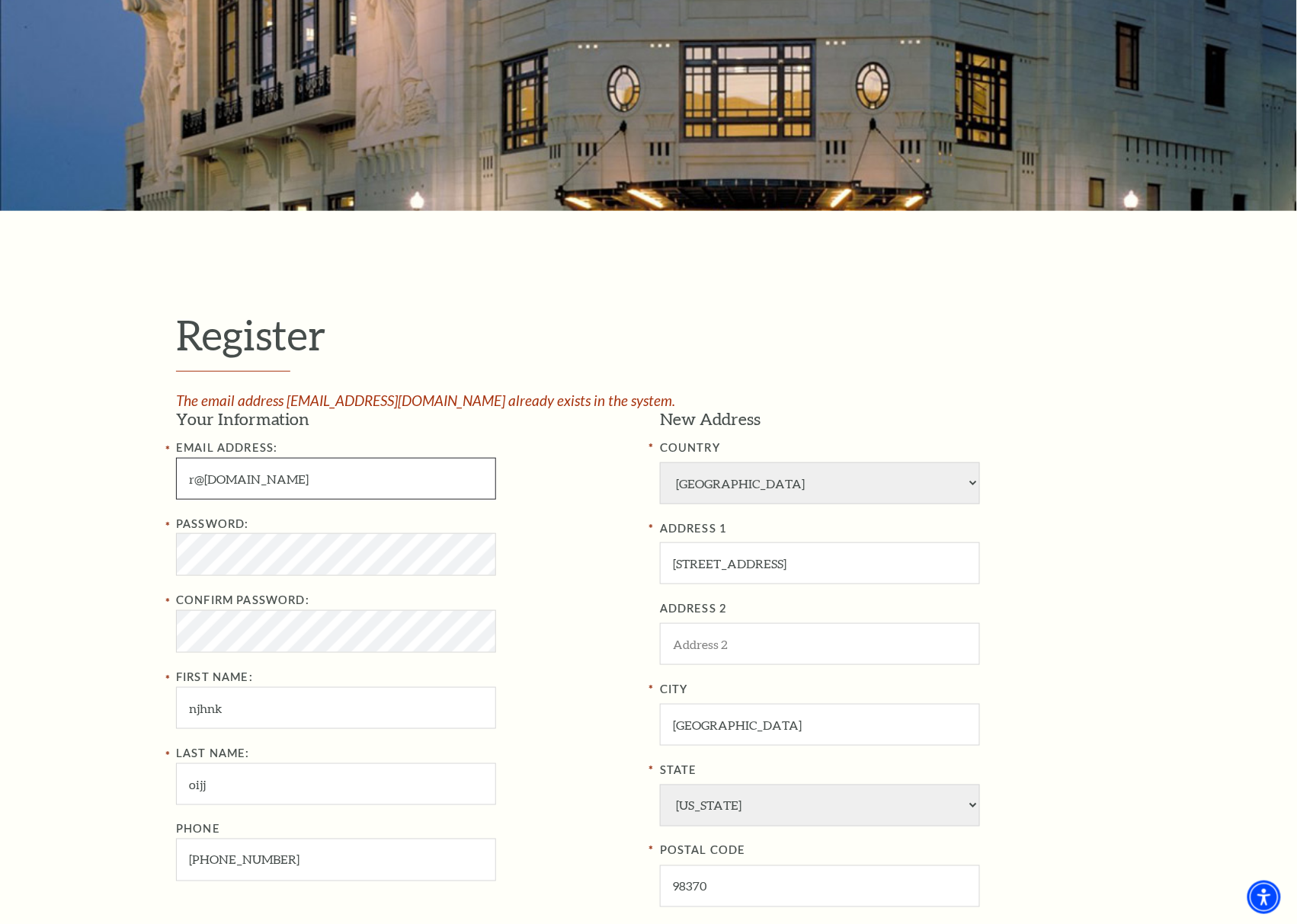
drag, startPoint x: 284, startPoint y: 476, endPoint x: 20, endPoint y: 464, distance: 264.3
click at [22, 464] on div "Register The email address [EMAIL_ADDRESS][DOMAIN_NAME] already exists in the s…" at bounding box center [648, 683] width 1297 height 945
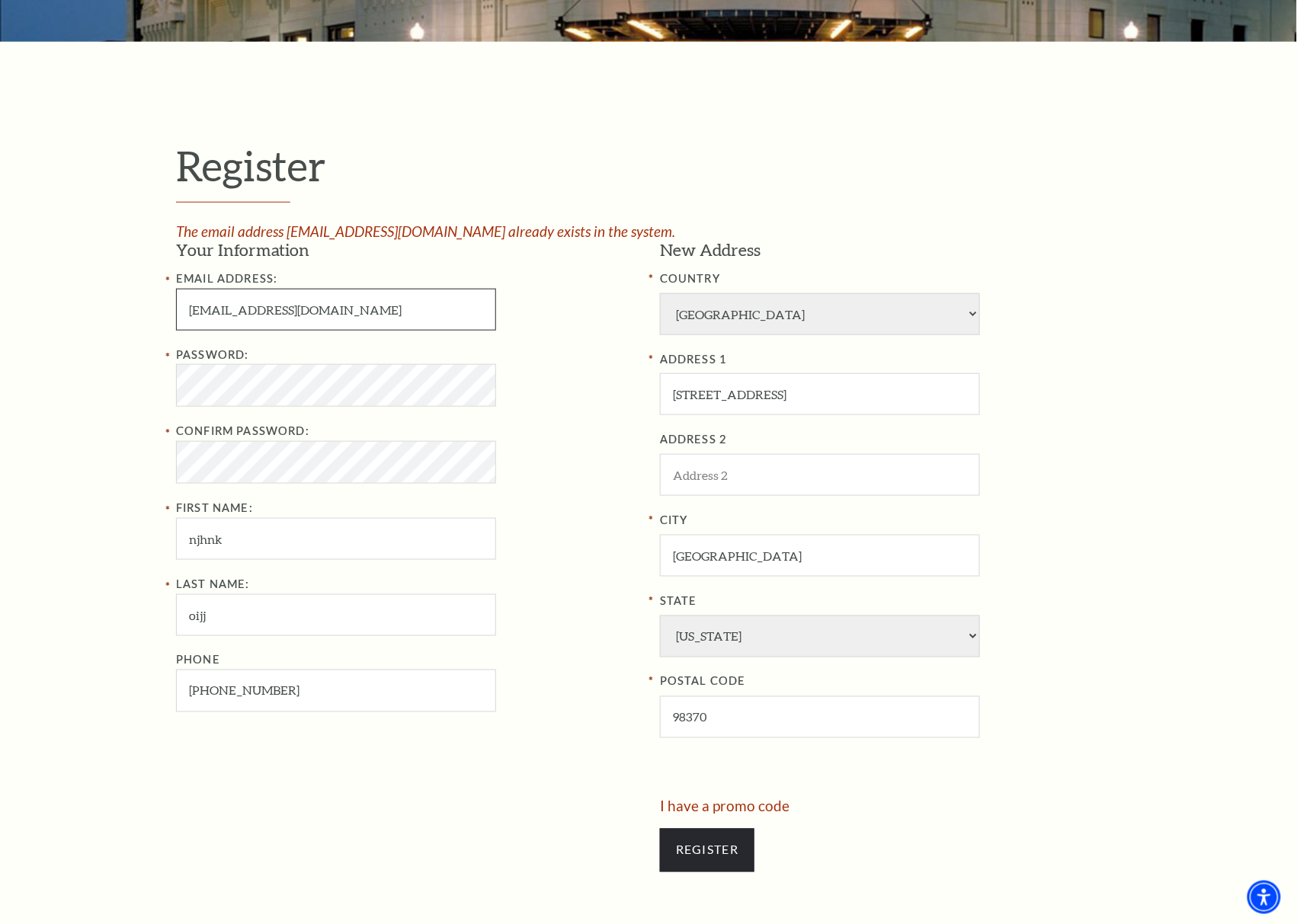
scroll to position [507, 0]
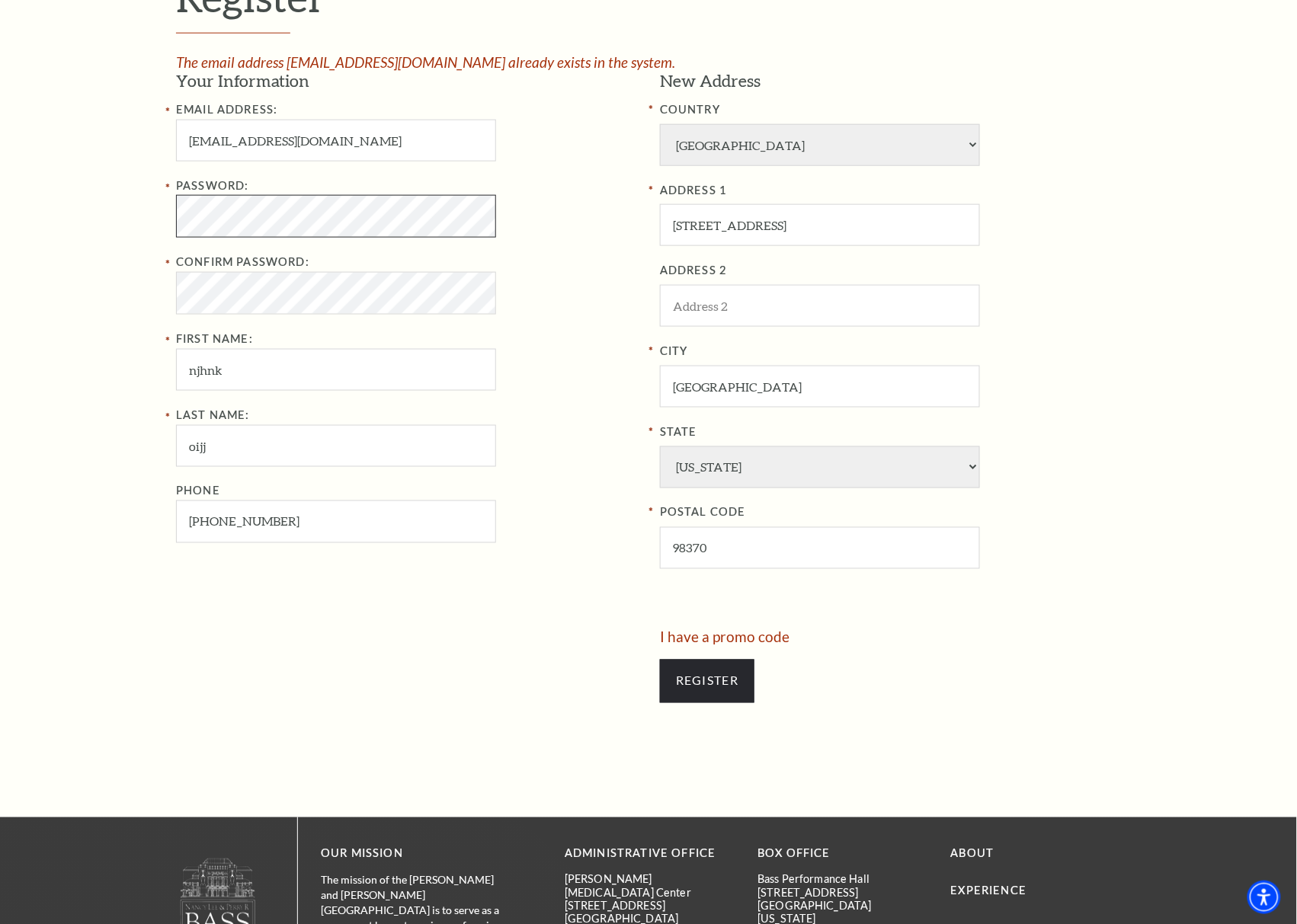
click at [97, 208] on div "Register The email address [EMAIL_ADDRESS][DOMAIN_NAME] already exists in the s…" at bounding box center [648, 345] width 1297 height 945
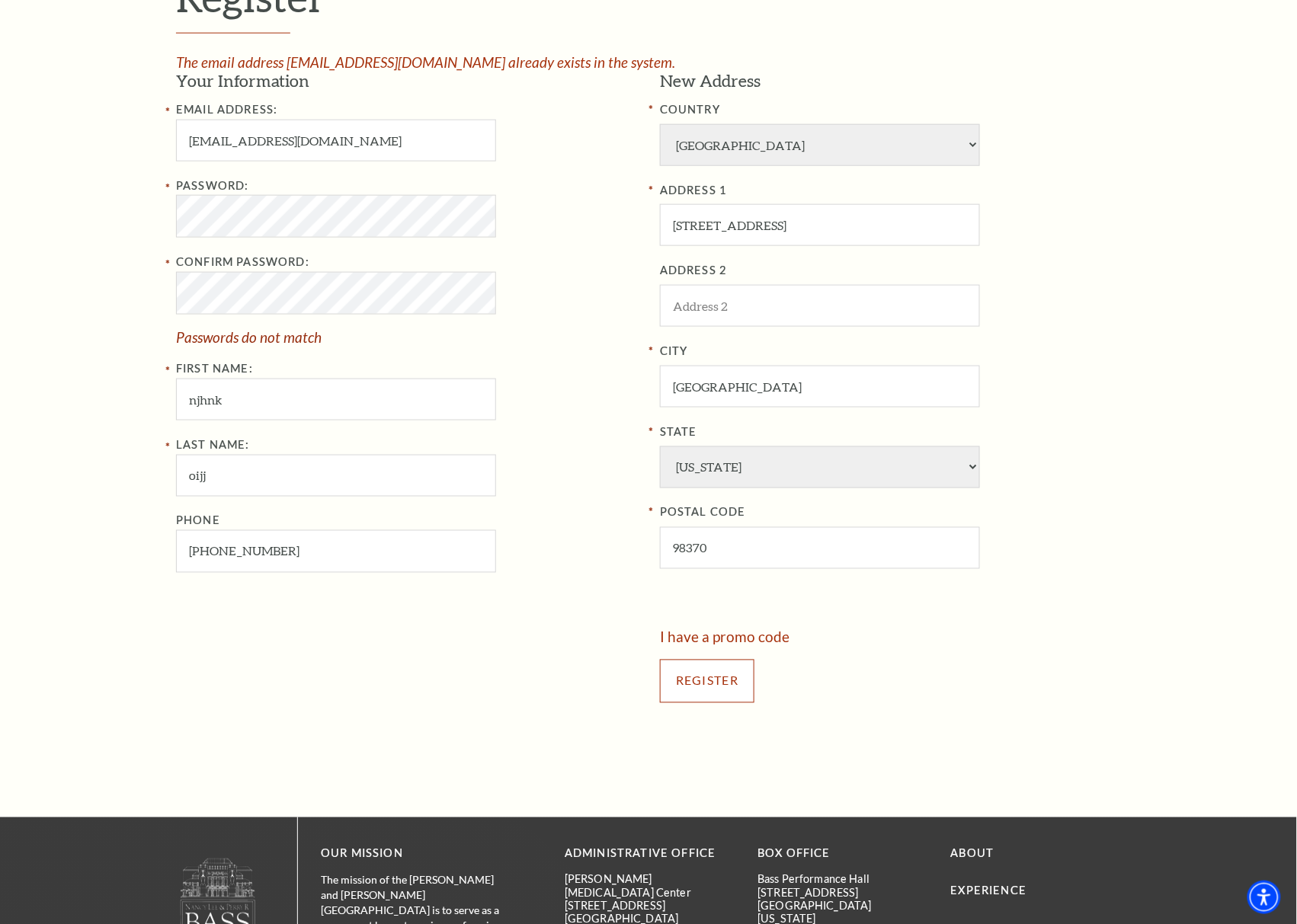
click at [716, 687] on input "Register" at bounding box center [707, 681] width 95 height 43
click at [696, 676] on input "Register" at bounding box center [707, 681] width 95 height 43
click at [713, 680] on input "Register" at bounding box center [707, 681] width 95 height 43
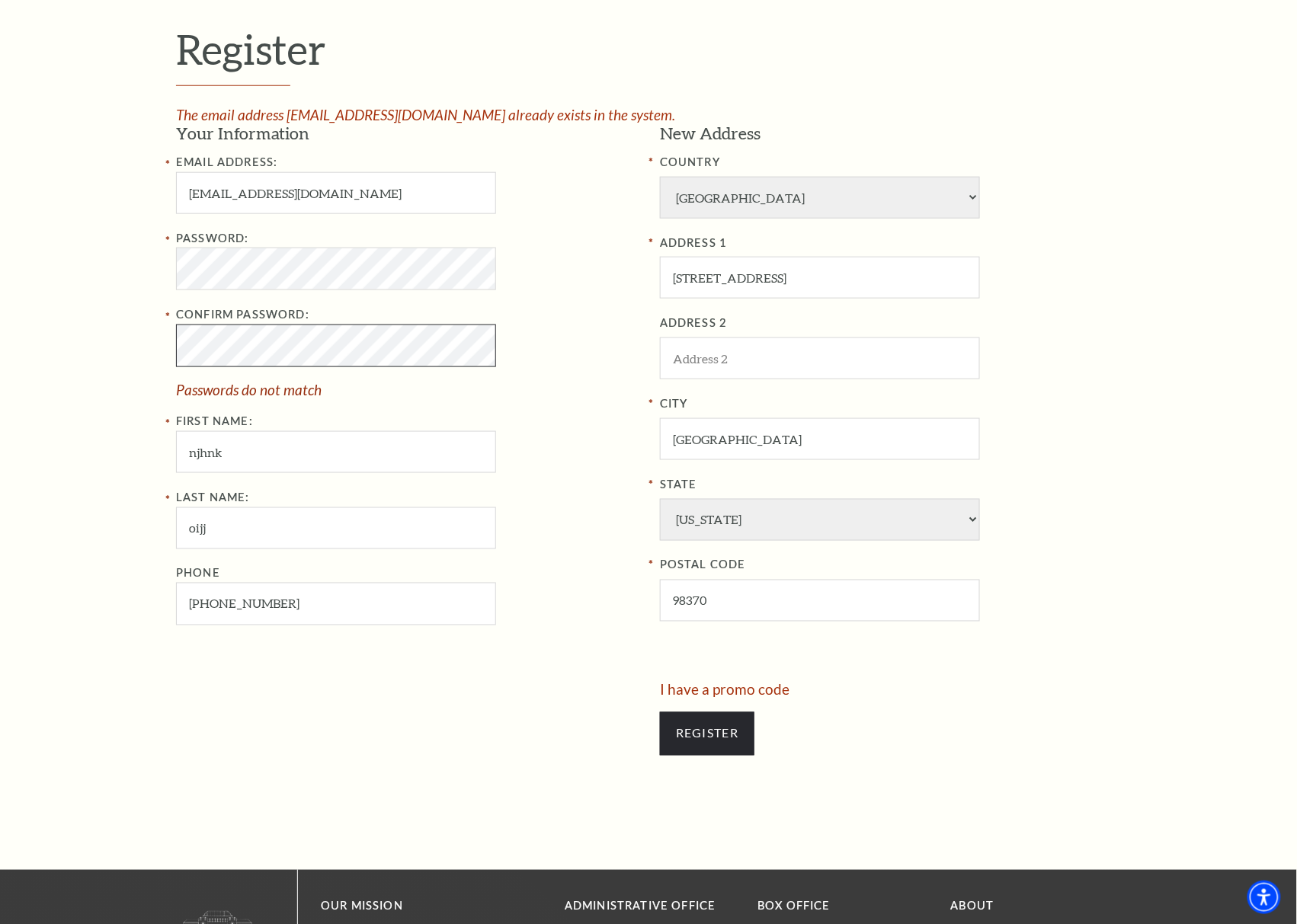
scroll to position [116, 0]
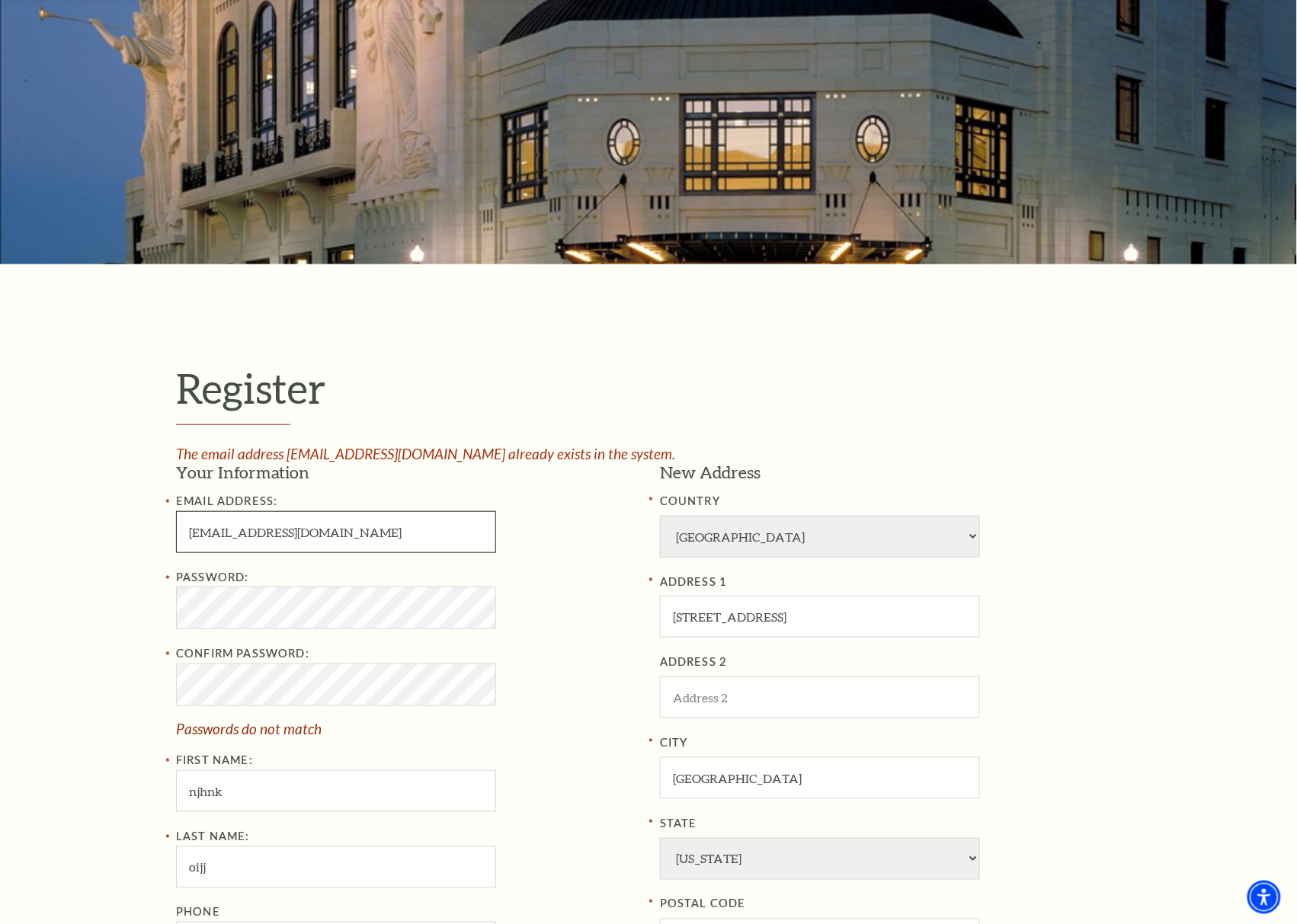
drag, startPoint x: 284, startPoint y: 528, endPoint x: 30, endPoint y: 542, distance: 254.4
click at [30, 542] on div "Register The email address DonaldNFlgetcher@gmail.com already exists in the sys…" at bounding box center [648, 737] width 1297 height 945
drag, startPoint x: 200, startPoint y: 539, endPoint x: 135, endPoint y: 550, distance: 65.9
click at [135, 550] on div "Register The email address DonaldNFlgetcher@gmail.com already exists in the sys…" at bounding box center [648, 737] width 1297 height 945
click at [193, 539] on input "r@gmail.com" at bounding box center [336, 532] width 320 height 42
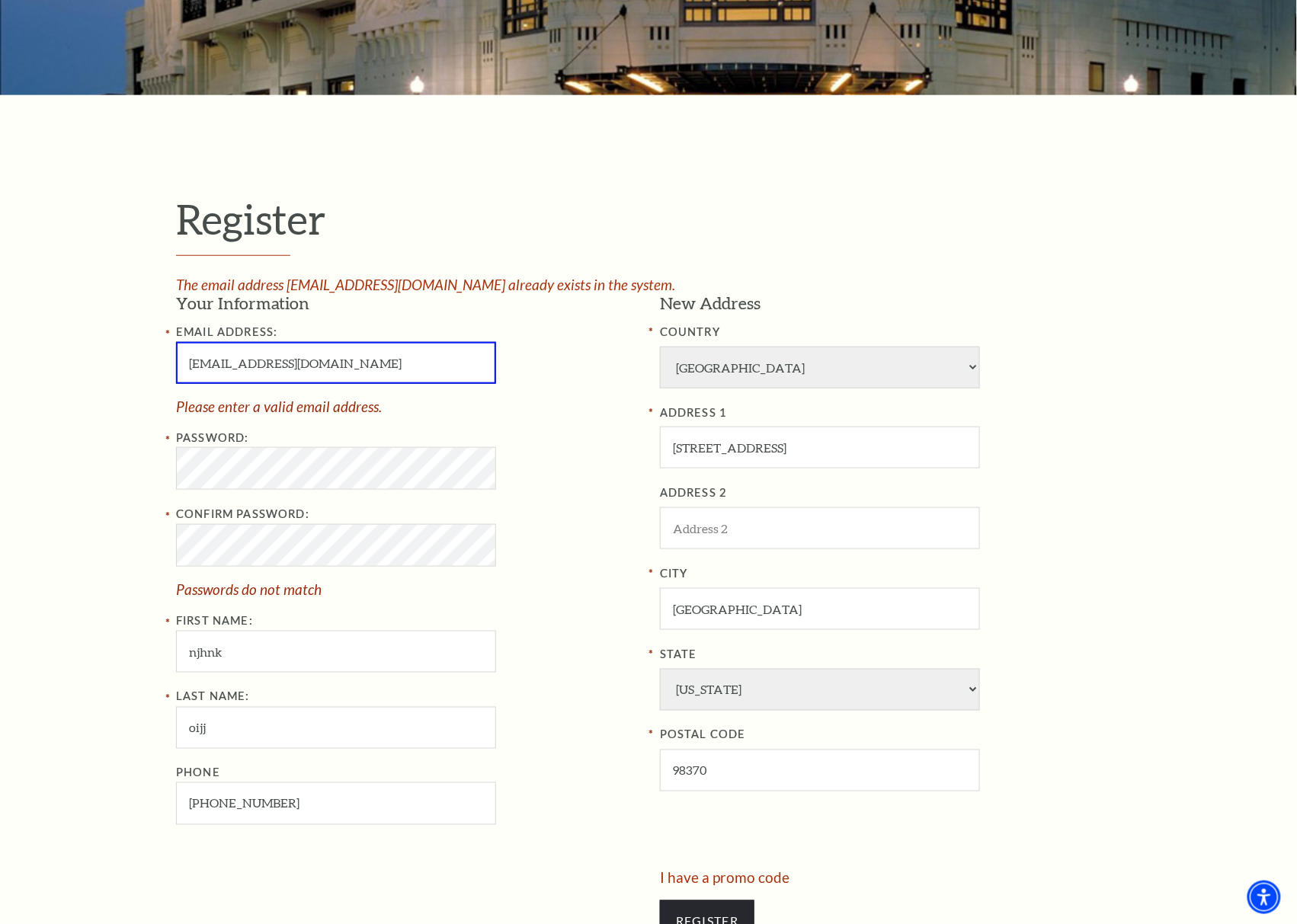
scroll to position [455, 0]
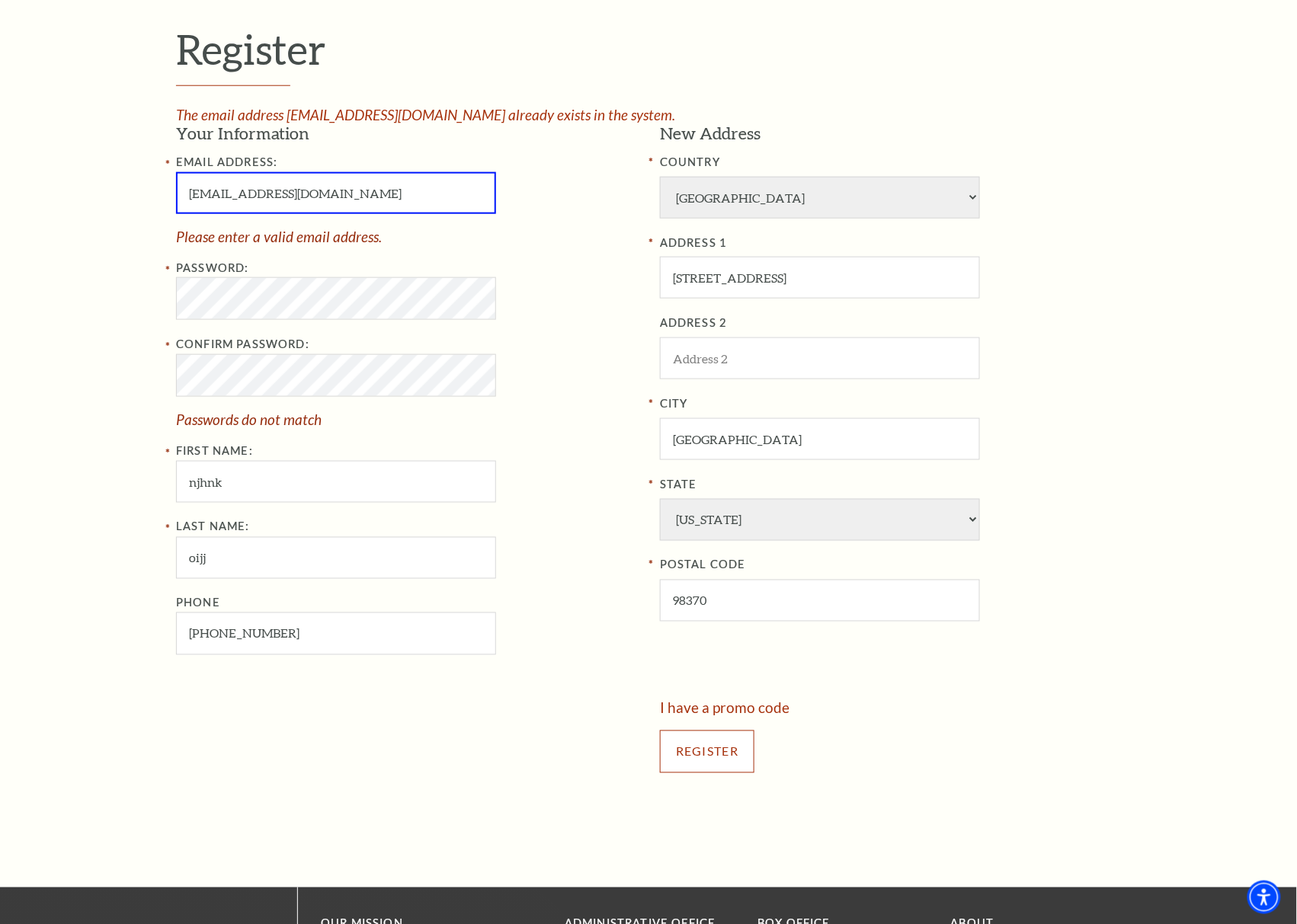
click at [709, 758] on div "Register" at bounding box center [890, 752] width 461 height 73
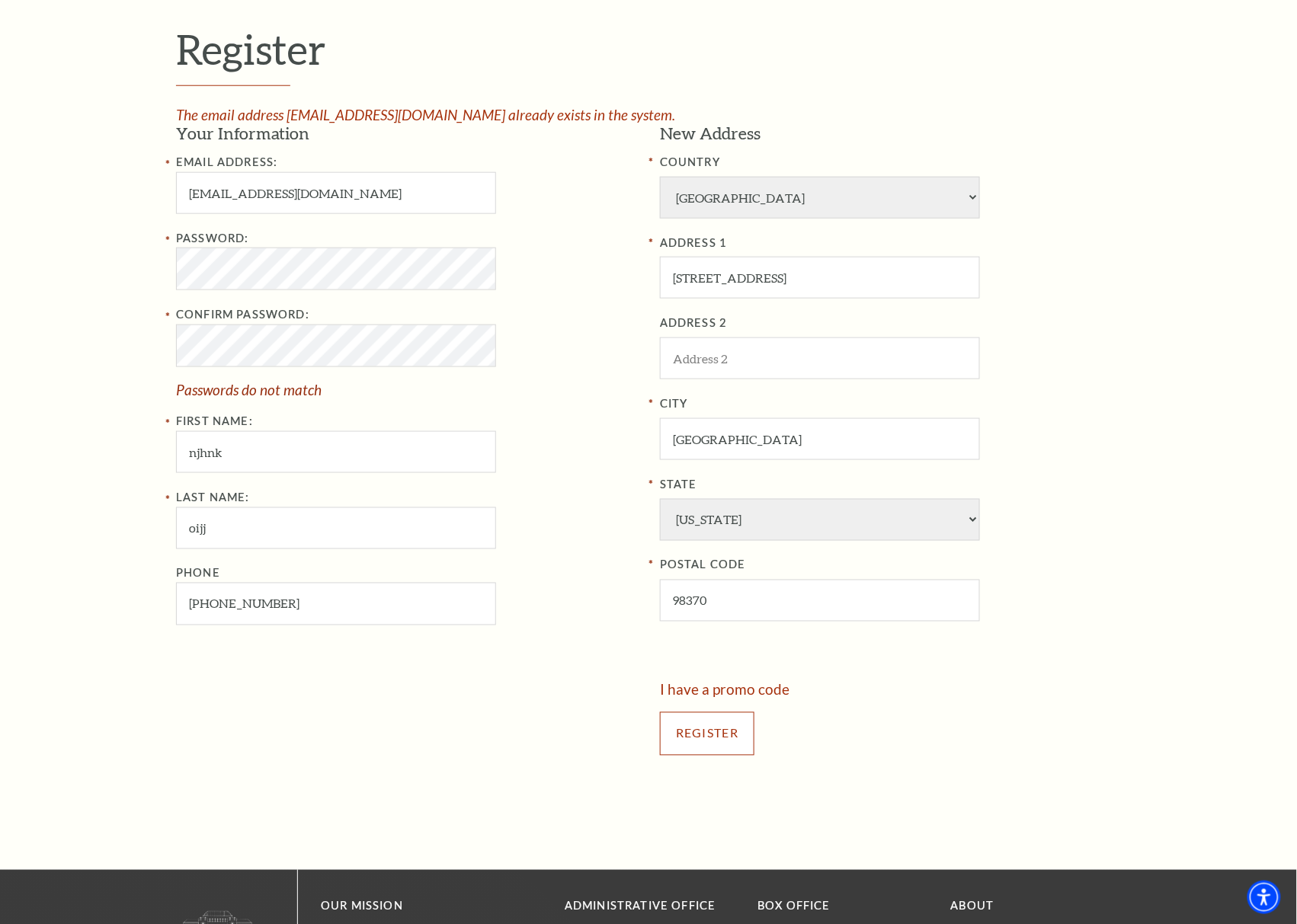
click at [708, 742] on input "Register" at bounding box center [707, 734] width 95 height 43
click at [705, 722] on input "Register" at bounding box center [707, 734] width 95 height 43
click at [345, 543] on input "oijj" at bounding box center [336, 528] width 320 height 42
drag, startPoint x: 267, startPoint y: 195, endPoint x: 212, endPoint y: 200, distance: 55.2
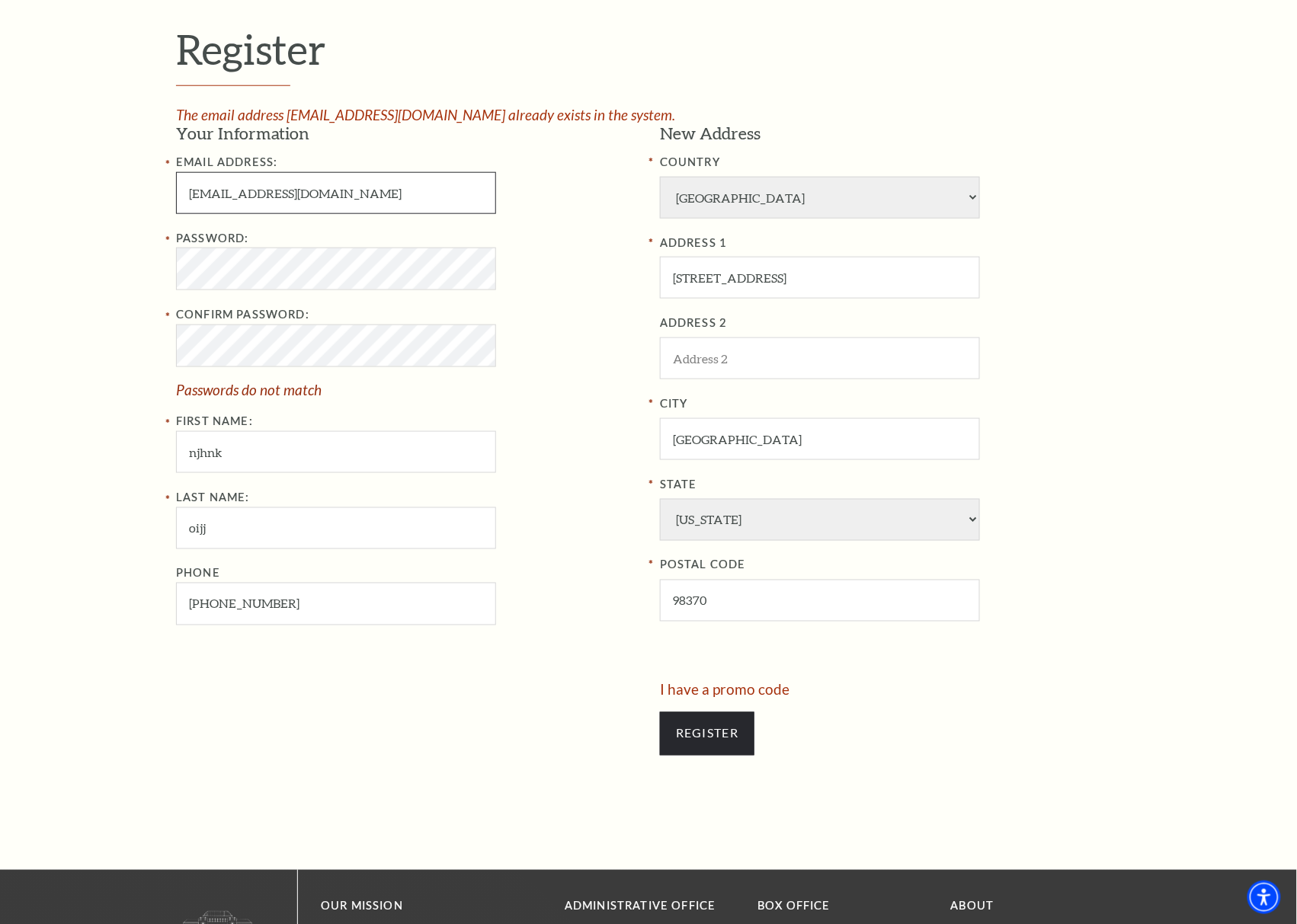
click at [212, 200] on input "ArthurHBridges@gmail.com" at bounding box center [336, 193] width 320 height 42
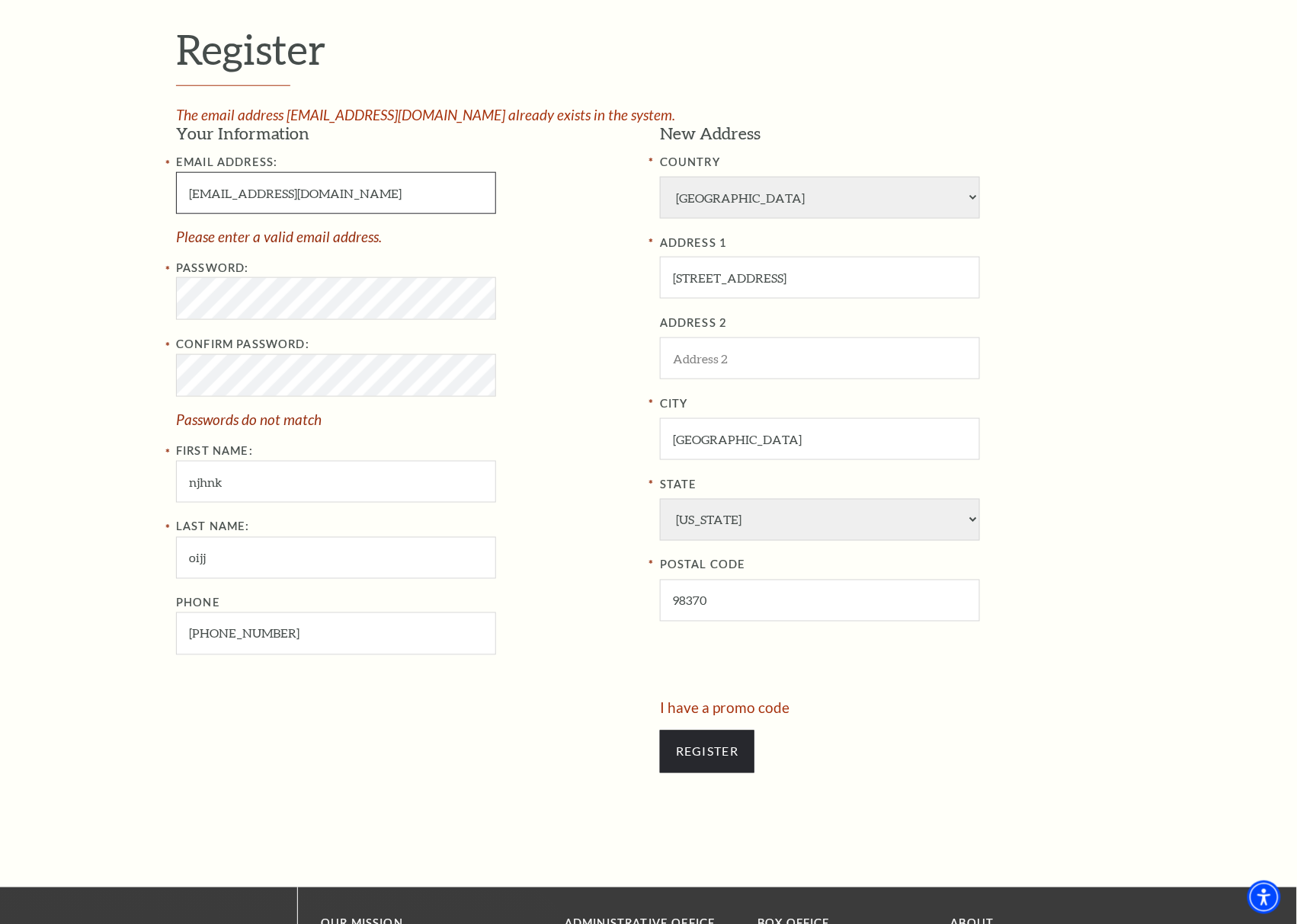
click at [265, 195] on input "Art45HNNhânnes@gmail.com" at bounding box center [336, 193] width 320 height 42
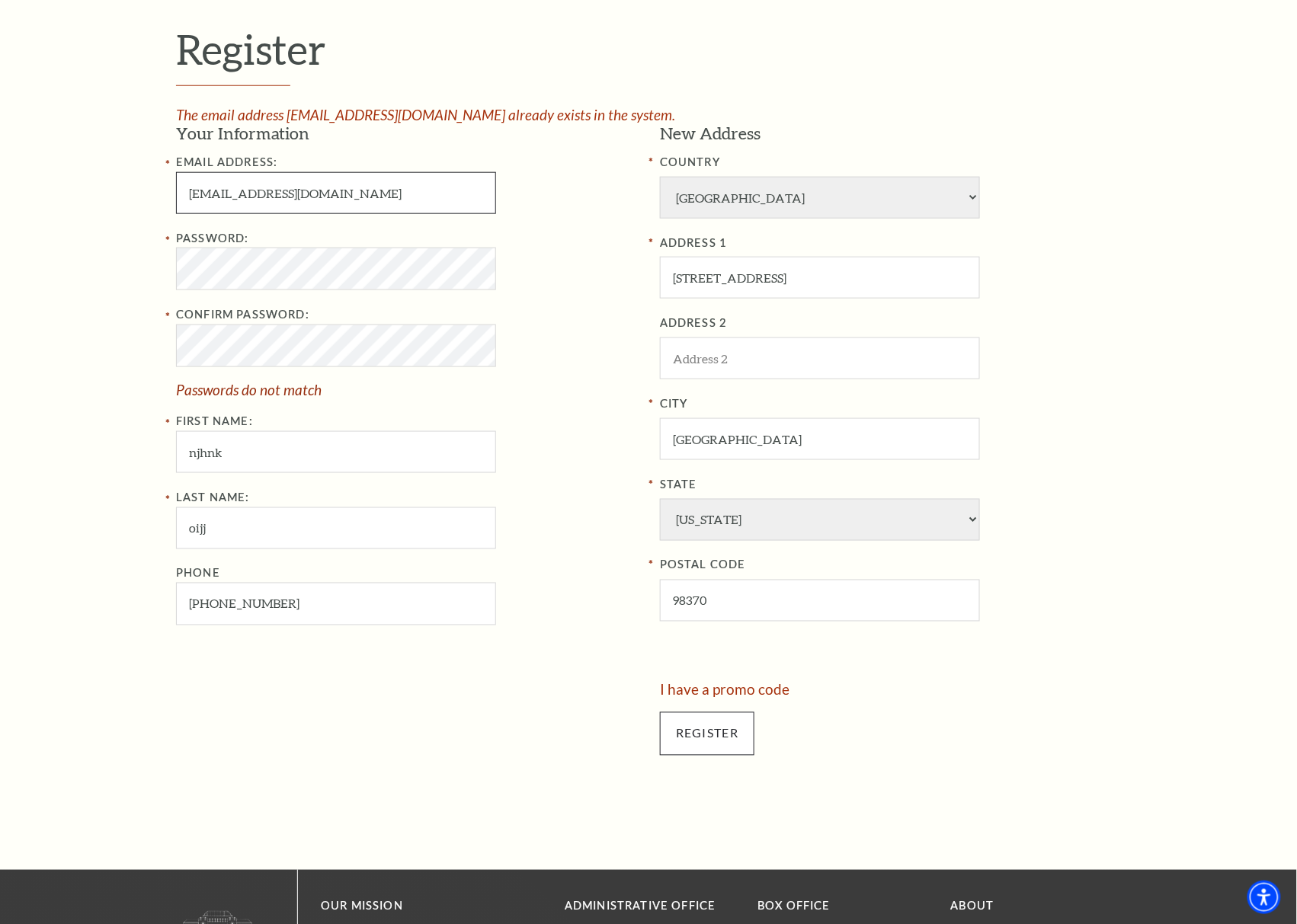
type input "Art45HNNhnnes@gmail.com"
click at [681, 735] on input "Register" at bounding box center [707, 734] width 95 height 43
click at [680, 735] on input "Register" at bounding box center [707, 734] width 95 height 43
click at [0, 337] on html "Skip to main content Enable accessibility for low vision Open the accessibility…" at bounding box center [648, 7] width 1297 height 924
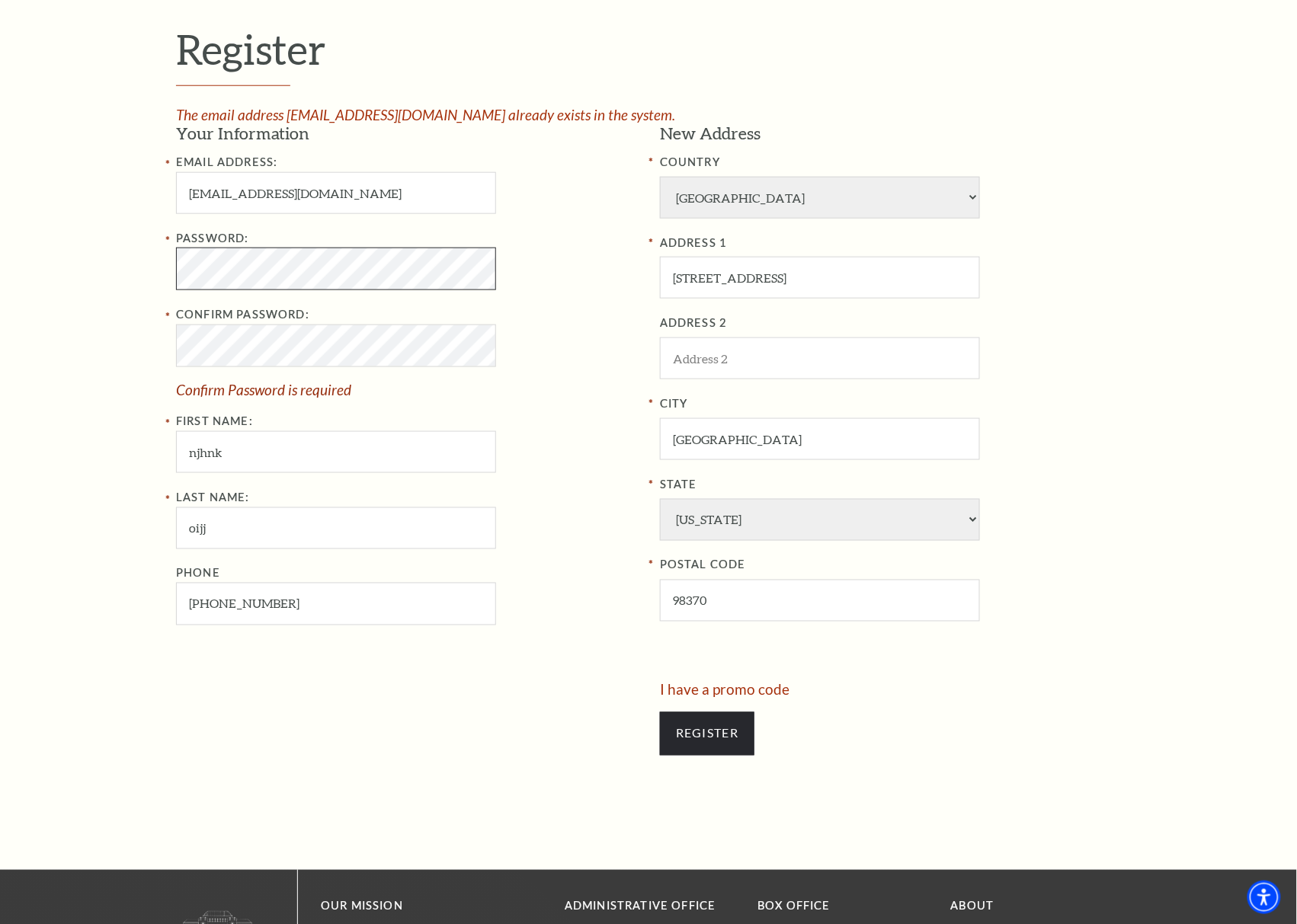
click at [0, 267] on html "Skip to main content Enable accessibility for low vision Open the accessibility…" at bounding box center [648, 7] width 1297 height 924
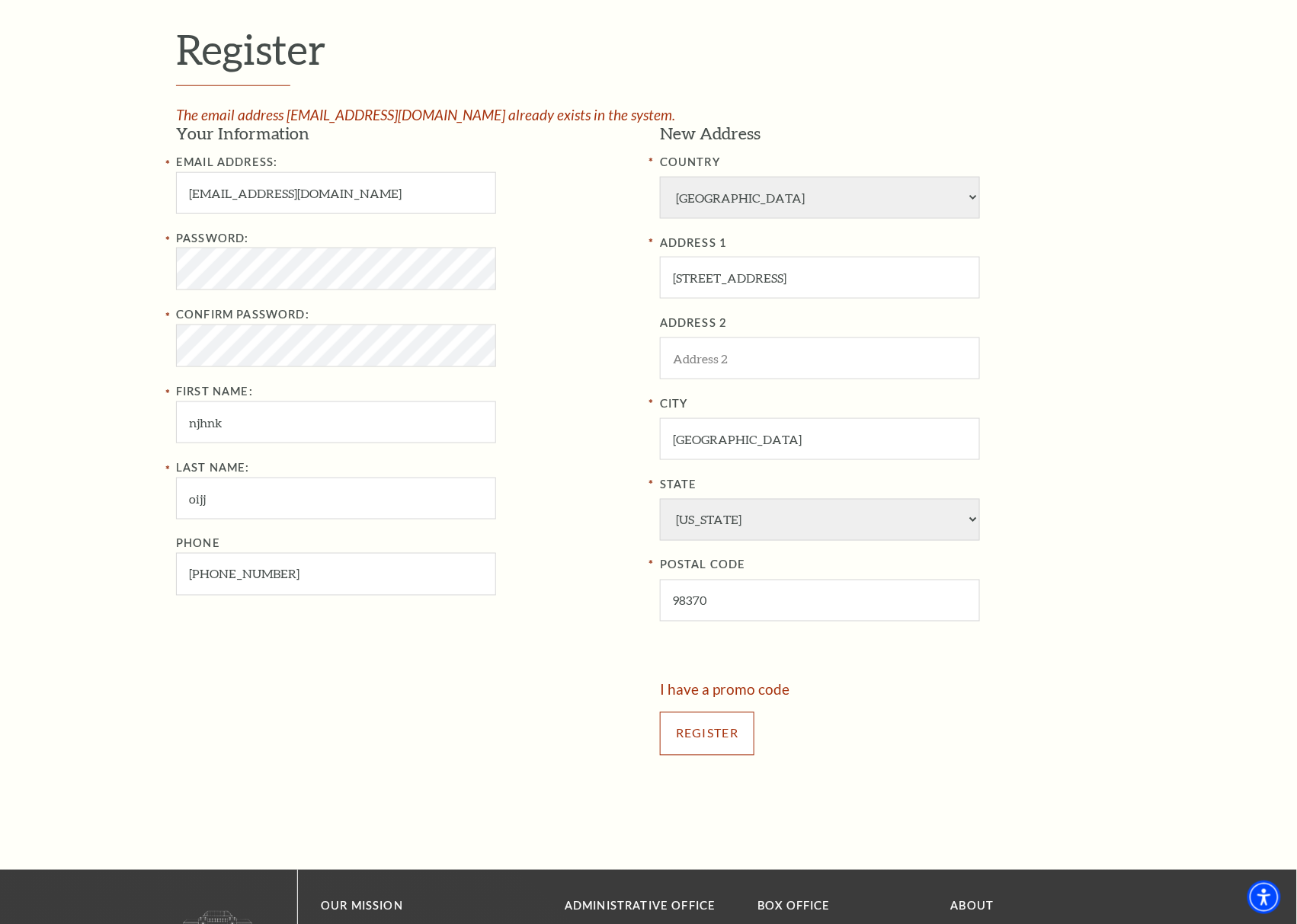
click at [704, 745] on input "Register" at bounding box center [707, 734] width 95 height 43
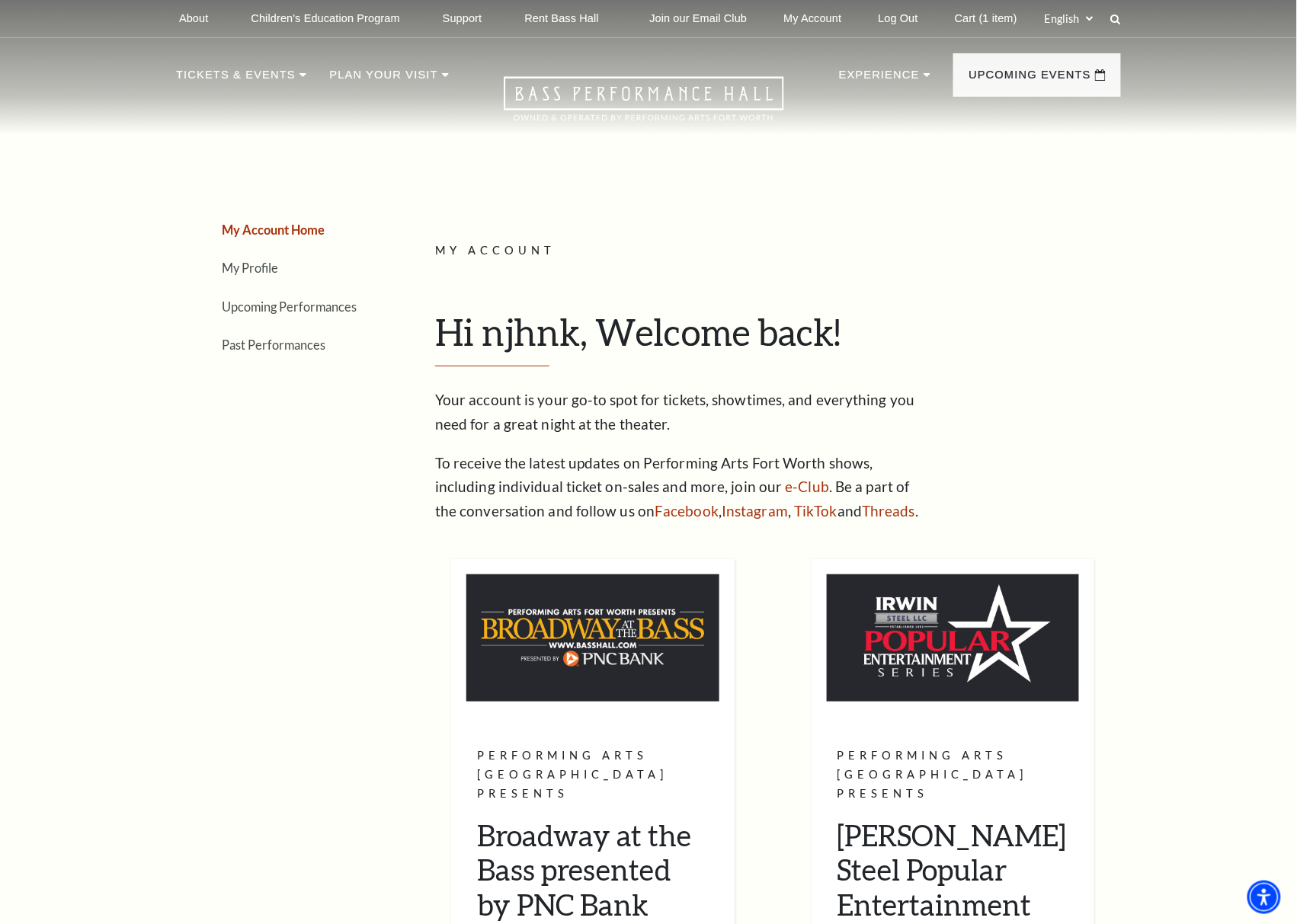
click at [1190, 147] on div "My Account Home My Profile Upcoming Performances Past Performances Loading... M…" at bounding box center [648, 697] width 1297 height 1306
click at [971, 19] on link "Cart (1 item)" at bounding box center [985, 18] width 87 height 37
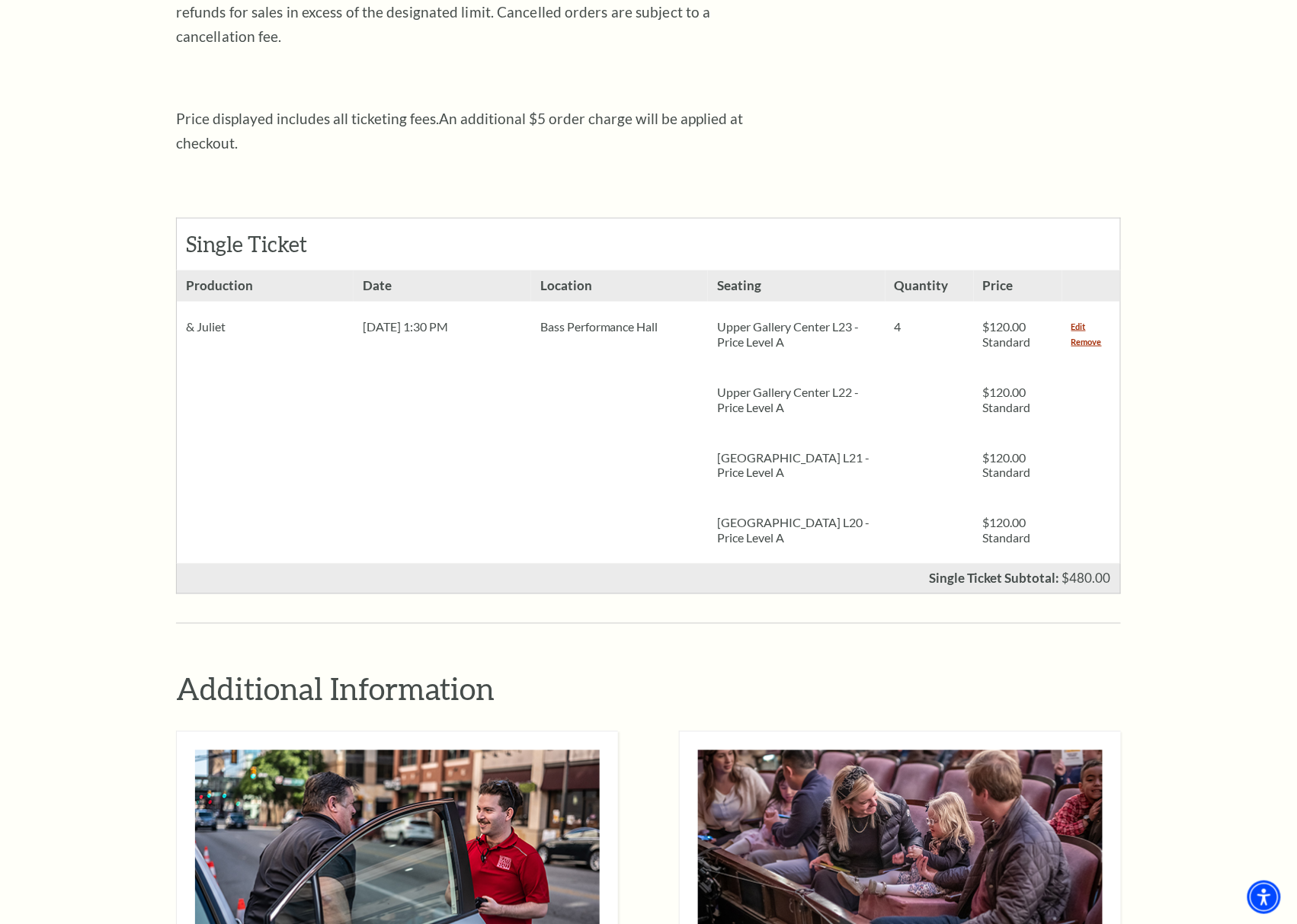
scroll to position [1185, 0]
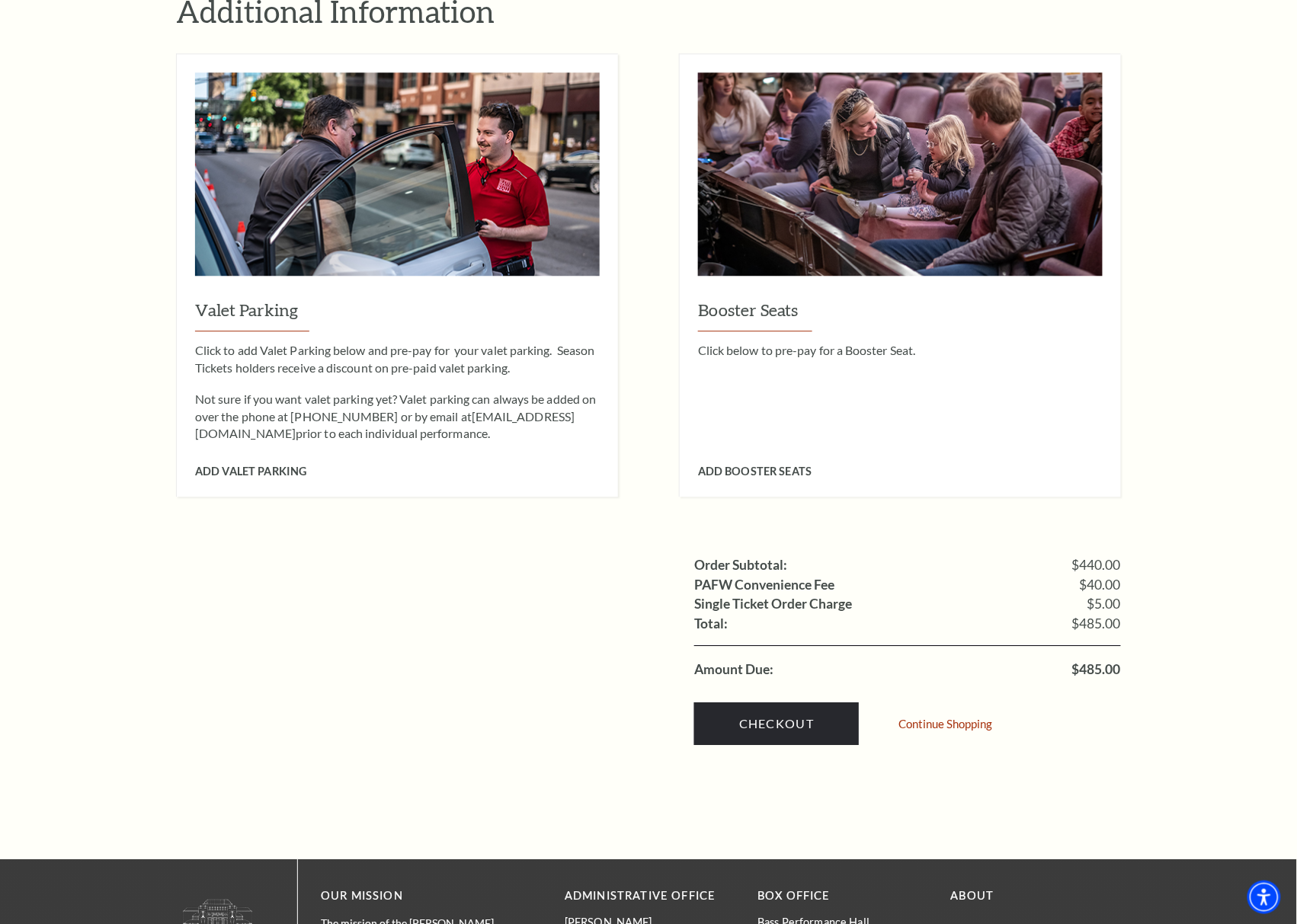
click at [805, 730] on div "Checkout Continue Shopping" at bounding box center [907, 719] width 427 height 80
click at [805, 706] on link "Checkout" at bounding box center [776, 724] width 165 height 43
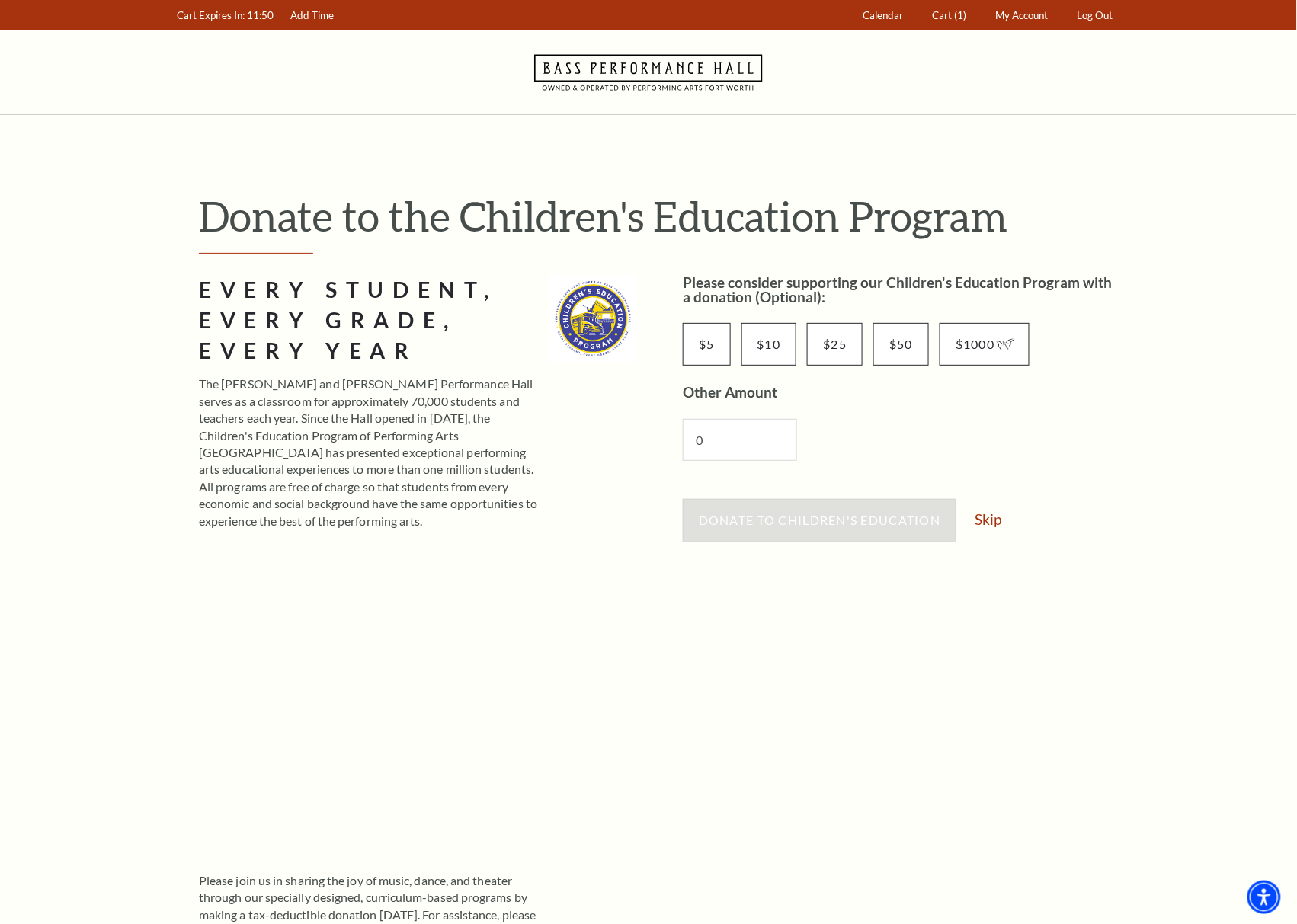
click at [989, 510] on div "Donate to Children's Education Skip" at bounding box center [902, 528] width 438 height 58
click at [991, 522] on link "Skip" at bounding box center [987, 519] width 26 height 14
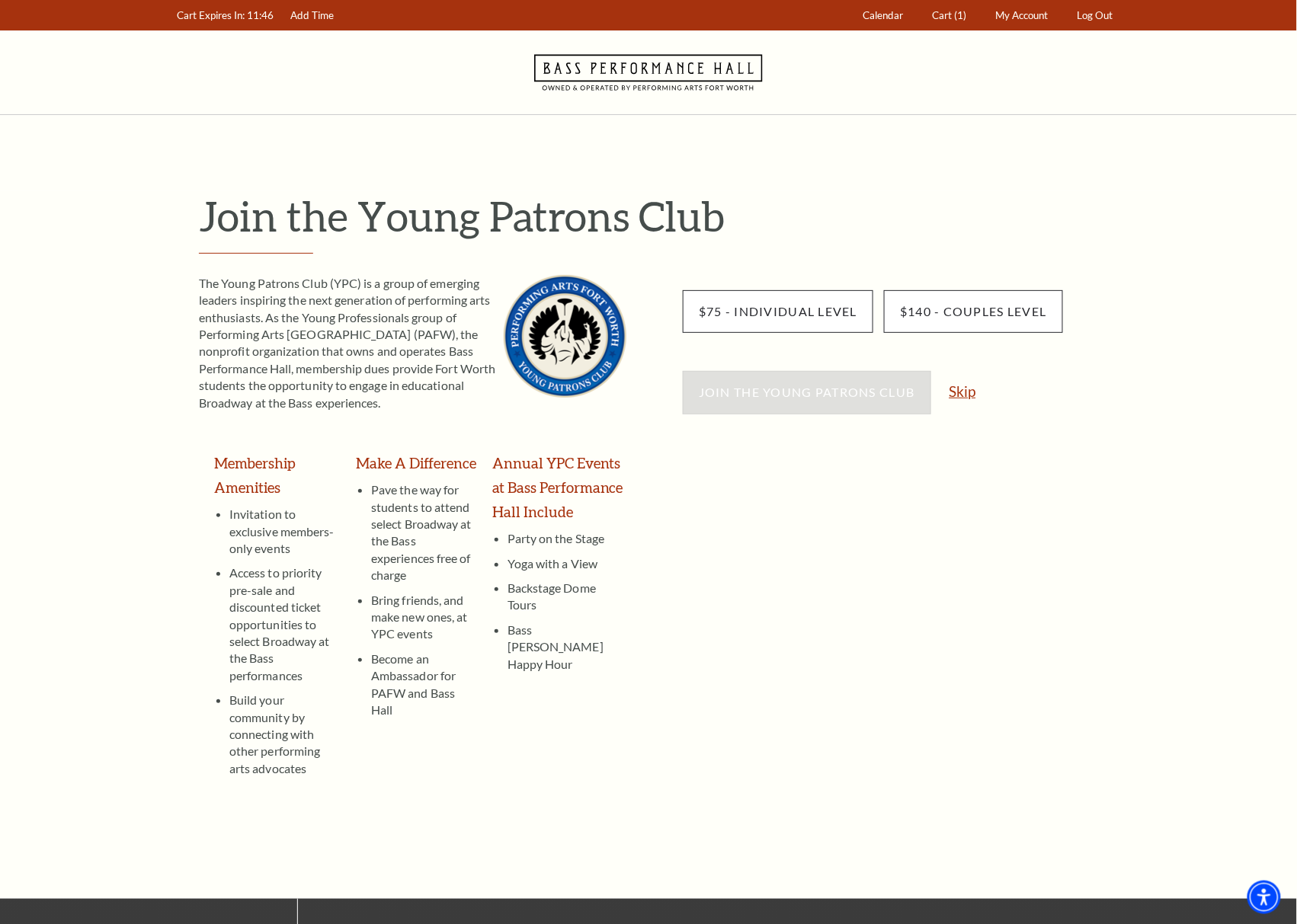
click at [954, 392] on link "Skip" at bounding box center [962, 391] width 26 height 14
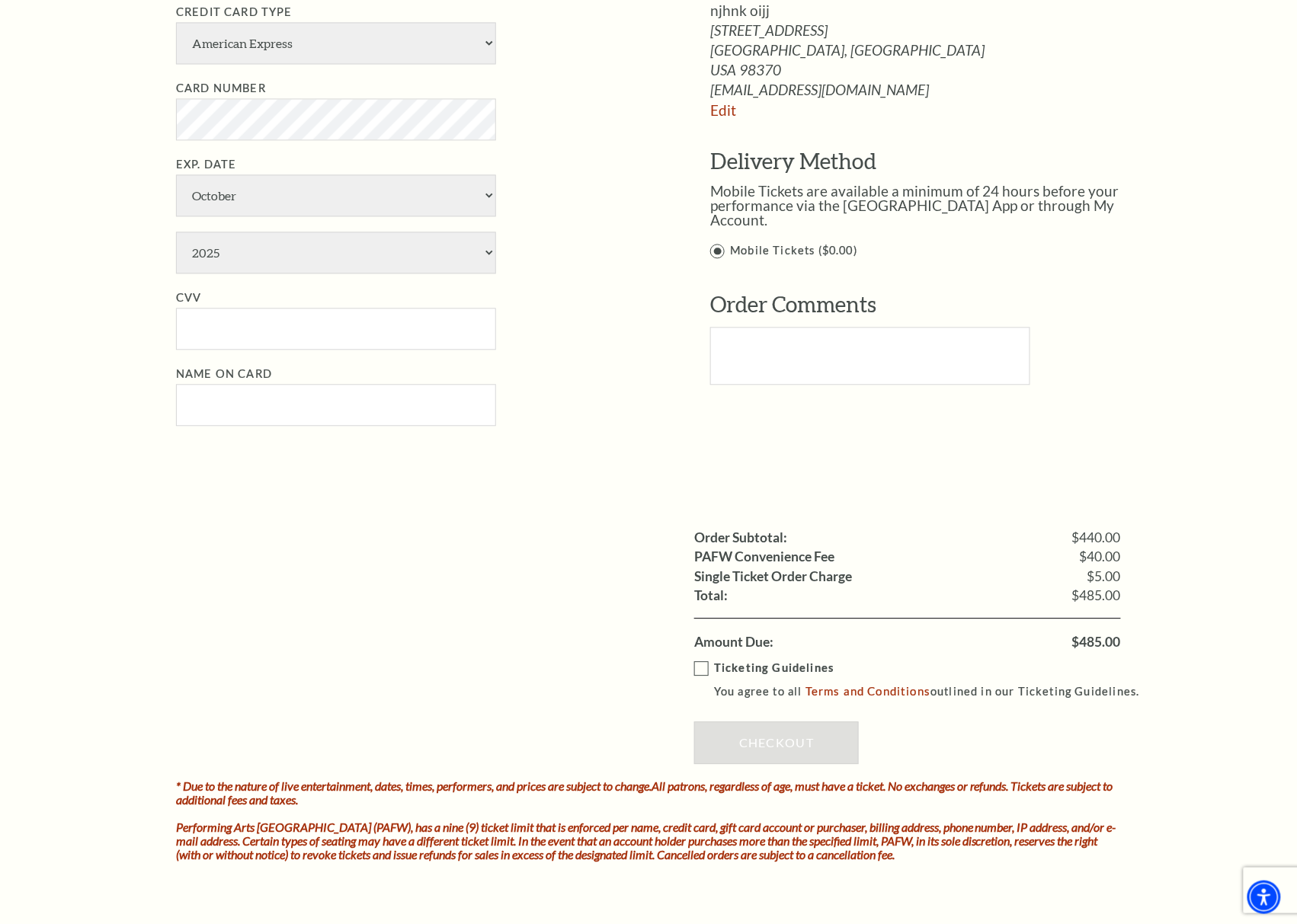
scroll to position [339, 0]
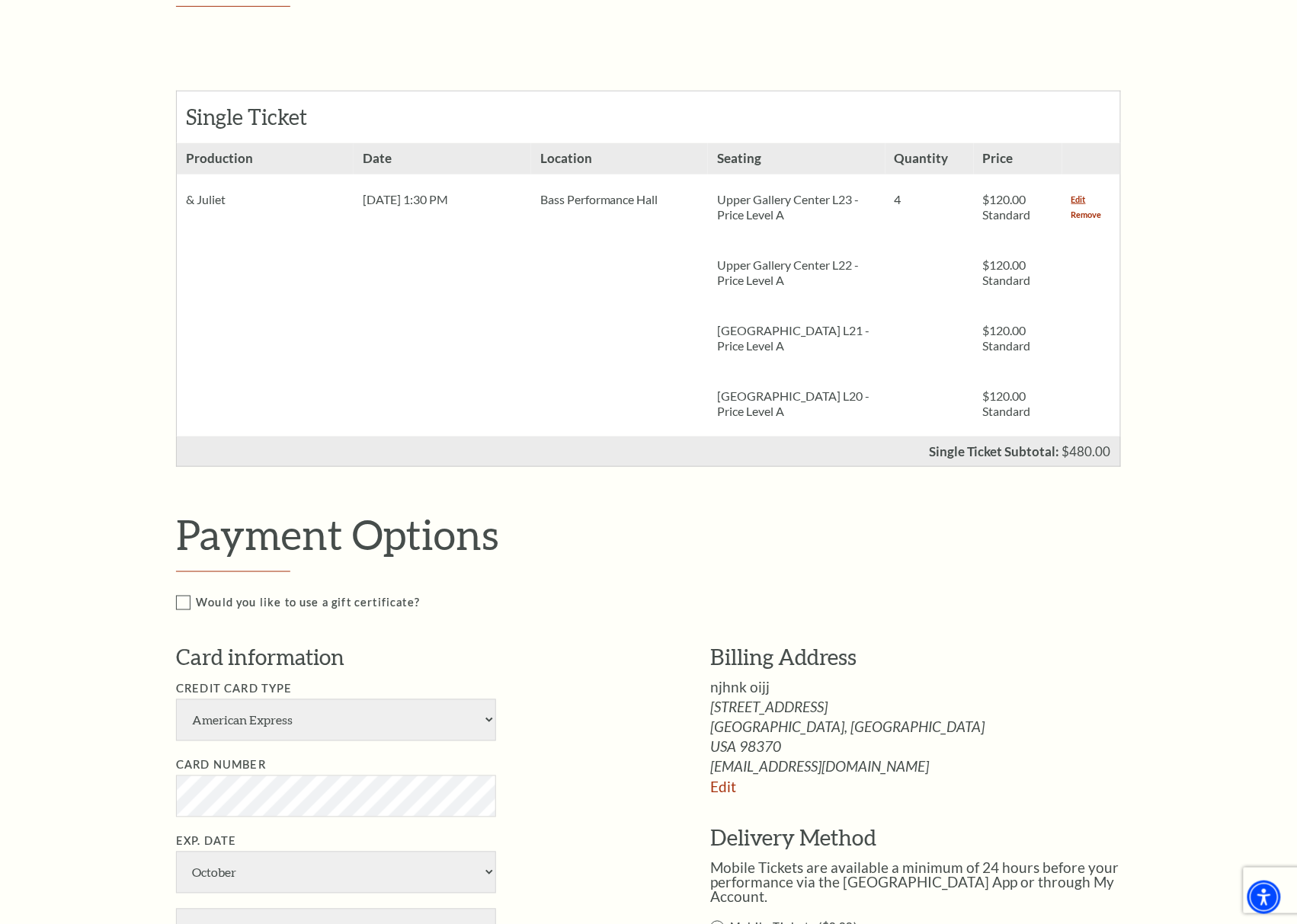
click at [1083, 218] on link "Remove" at bounding box center [1087, 214] width 30 height 15
